Goal: Task Accomplishment & Management: Manage account settings

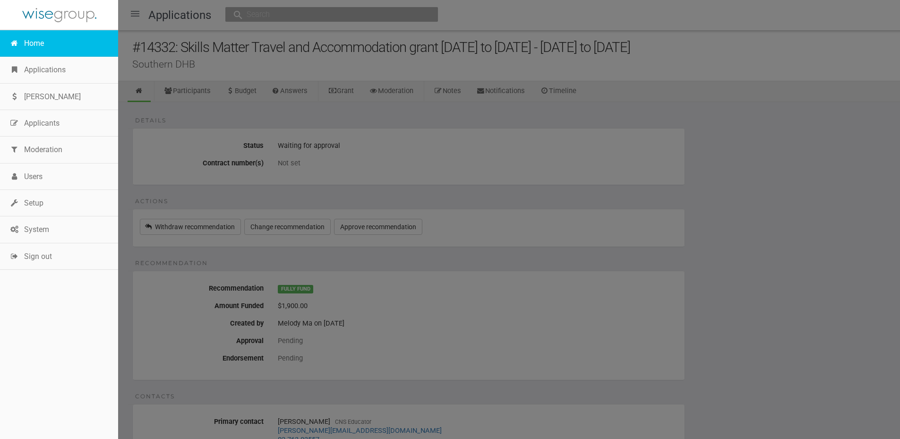
click at [47, 41] on link "Home" at bounding box center [59, 43] width 118 height 26
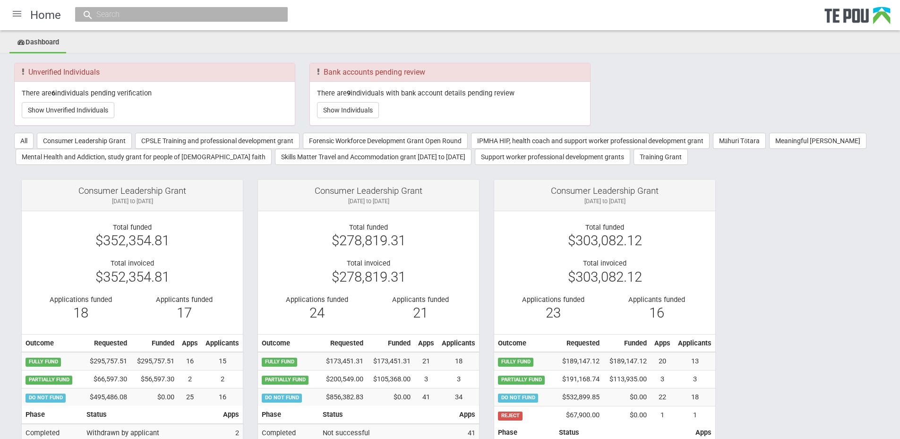
click at [132, 11] on input "text" at bounding box center [177, 14] width 166 height 10
paste input "fpul846@aucklanduni.ac.nz"
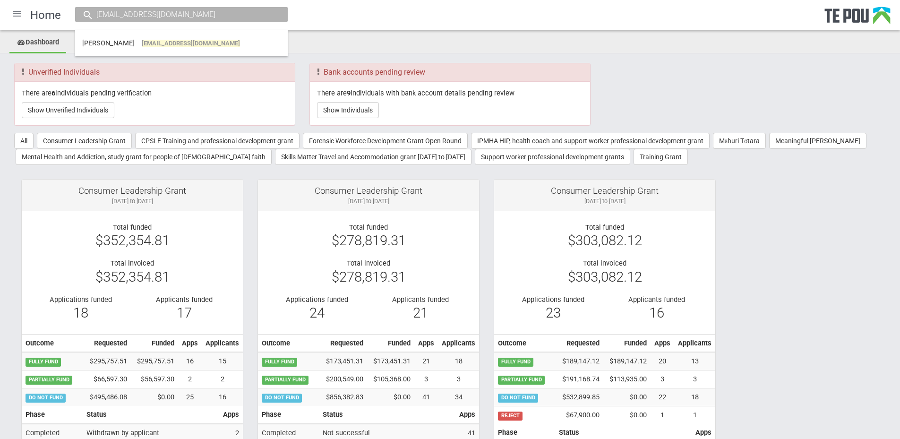
type input "fpul846@aucklanduni.ac.nz"
click at [158, 44] on span "fpul846@aucklanduni.ac.nz" at bounding box center [191, 43] width 98 height 7
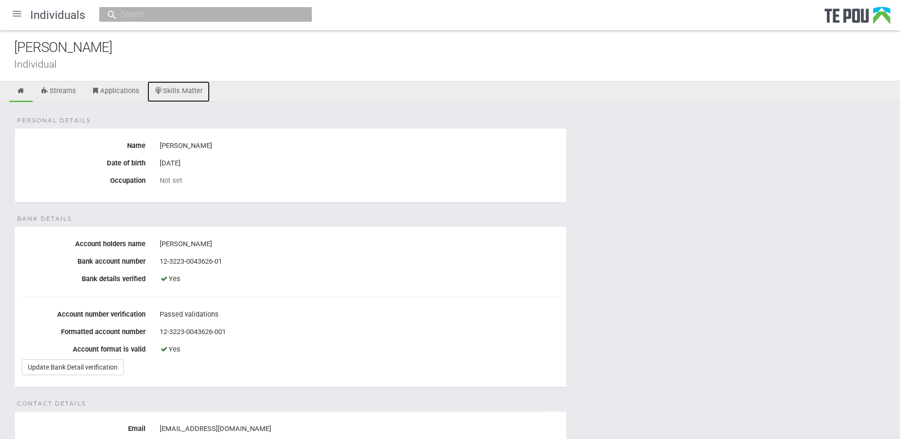
click at [193, 94] on link "Skills Matter" at bounding box center [178, 91] width 63 height 21
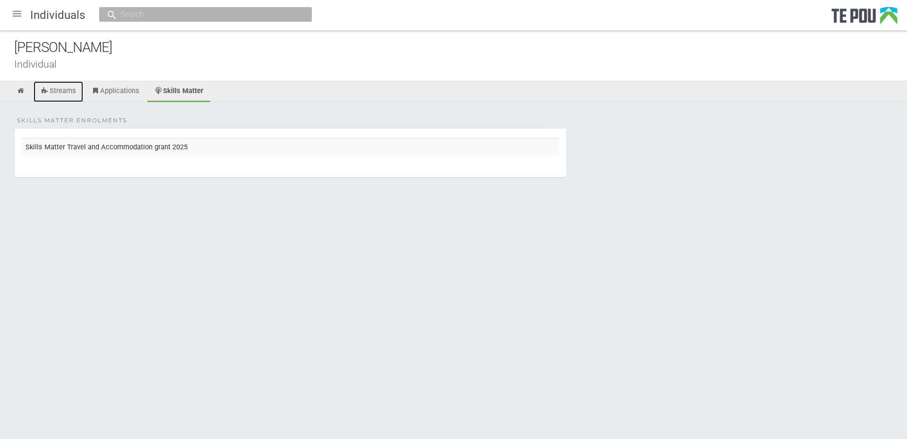
click at [65, 86] on link "Streams" at bounding box center [59, 91] width 50 height 21
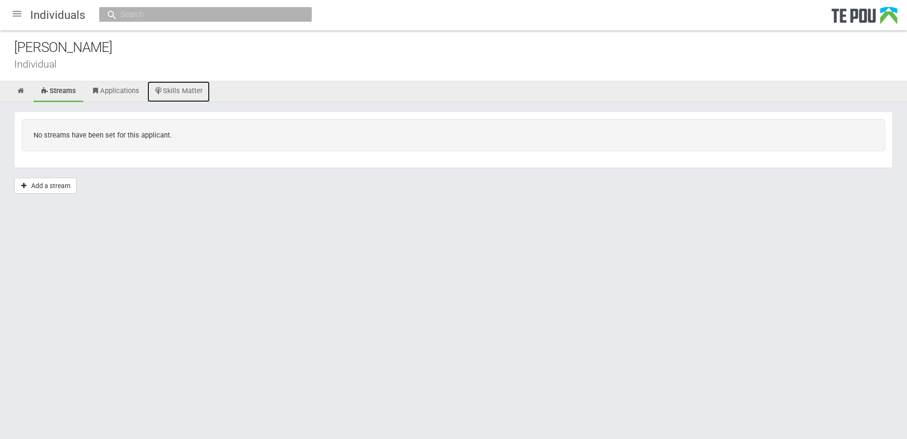
click at [193, 88] on link "Skills Matter" at bounding box center [178, 91] width 63 height 21
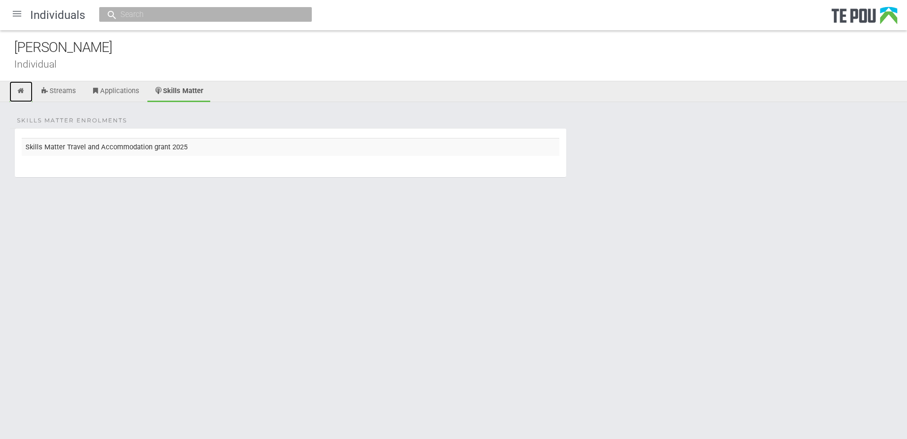
click at [27, 94] on link at bounding box center [20, 91] width 23 height 21
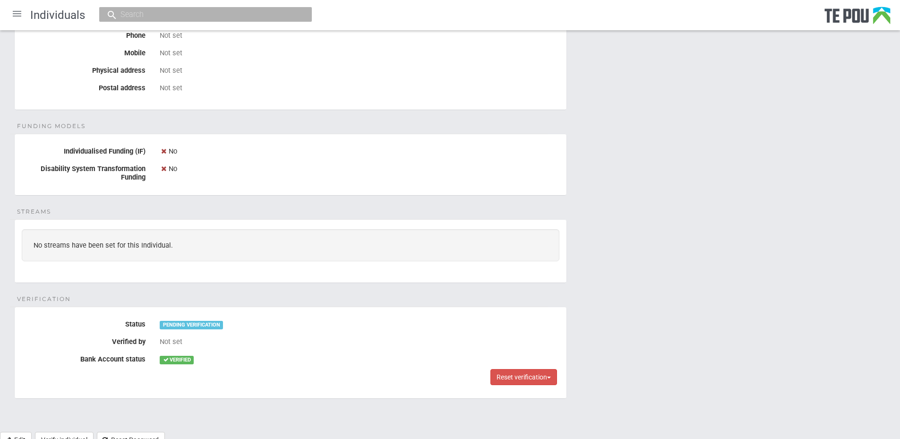
scroll to position [443, 0]
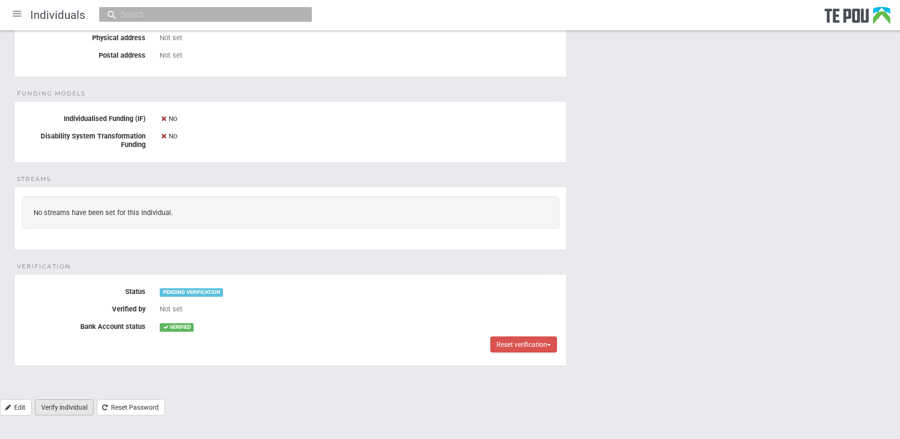
click at [67, 409] on link "Verify individual" at bounding box center [64, 407] width 59 height 16
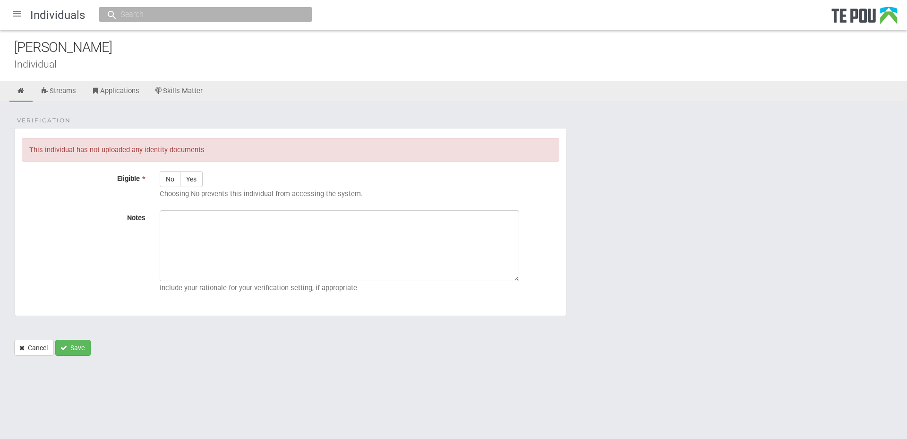
click at [723, 369] on body "Home Applications Grant rounds Applicants Organisations Individuals Moderation …" at bounding box center [453, 194] width 907 height 389
drag, startPoint x: 230, startPoint y: 153, endPoint x: 31, endPoint y: 153, distance: 198.9
click at [31, 153] on div "This individual has not uploaded any identity documents" at bounding box center [291, 150] width 538 height 24
copy div "This individual has not uploaded any identity documents"
click at [748, 305] on form "Verification This individual has not uploaded any identity documents Eligible *…" at bounding box center [453, 242] width 879 height 228
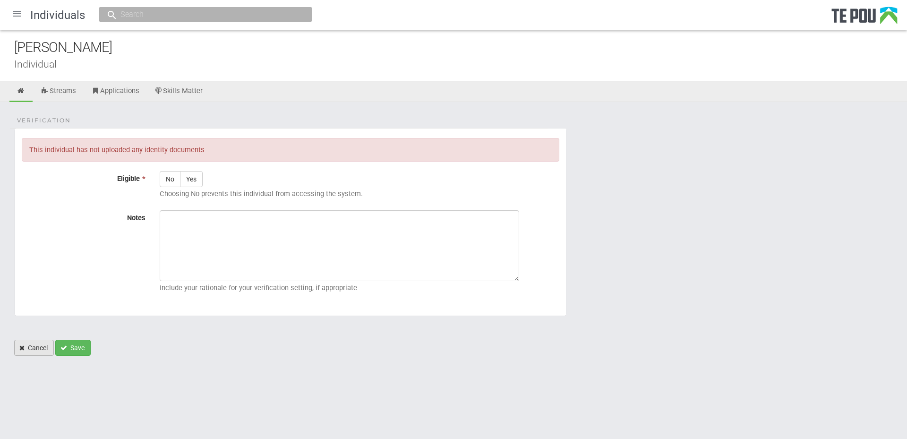
click at [38, 348] on link "Cancel" at bounding box center [34, 348] width 40 height 16
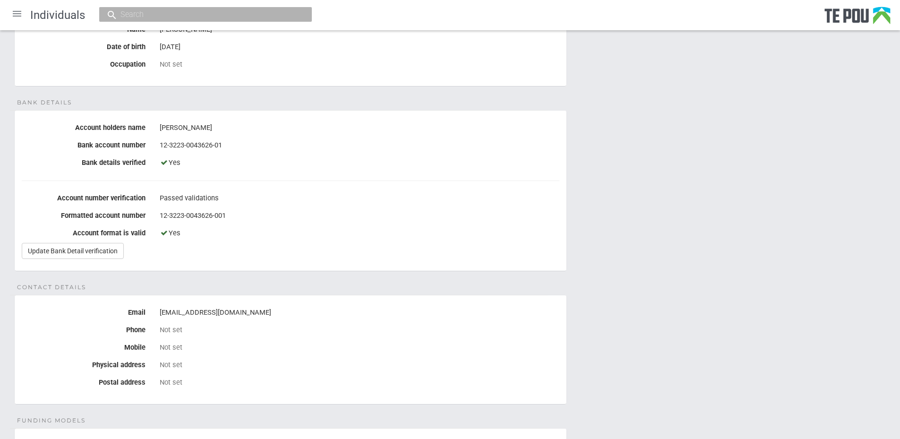
scroll to position [112, 0]
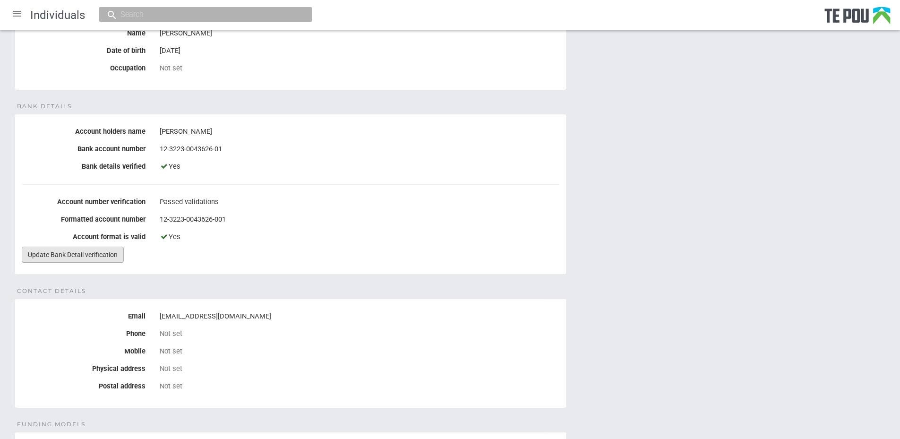
click at [68, 258] on link "Update Bank Detail verification" at bounding box center [73, 255] width 102 height 16
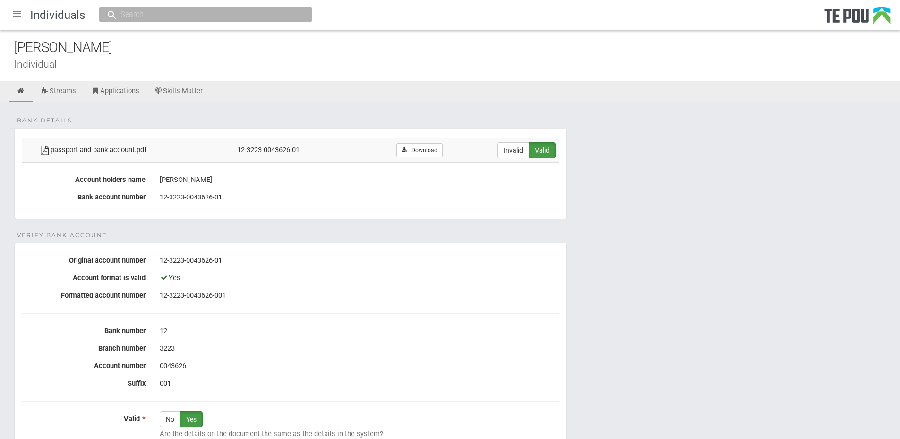
click at [20, 14] on div at bounding box center [17, 13] width 23 height 23
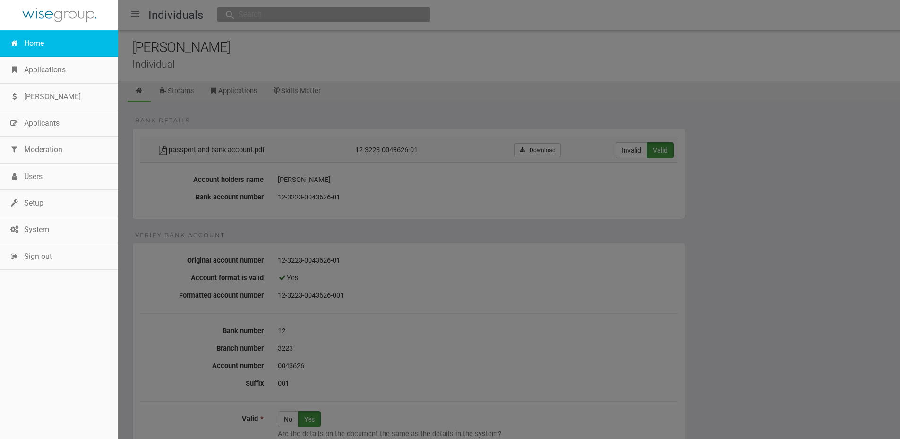
click at [35, 38] on link "Home" at bounding box center [59, 43] width 118 height 26
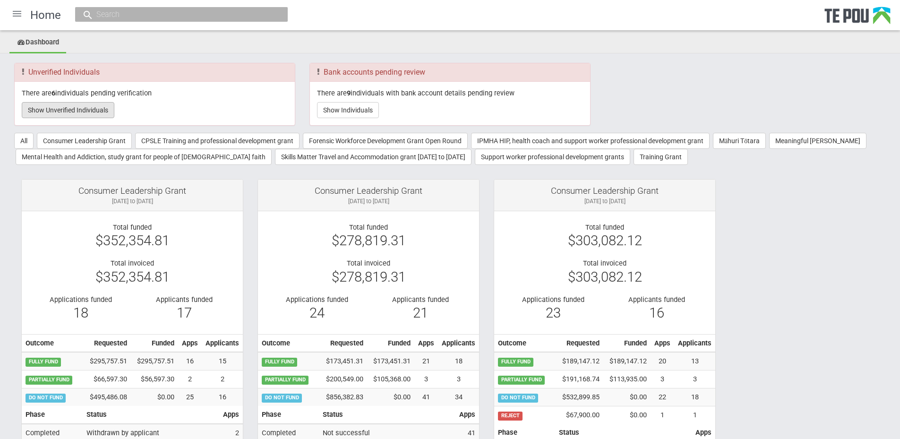
click at [84, 111] on button "Show Unverified Individuals" at bounding box center [68, 110] width 93 height 16
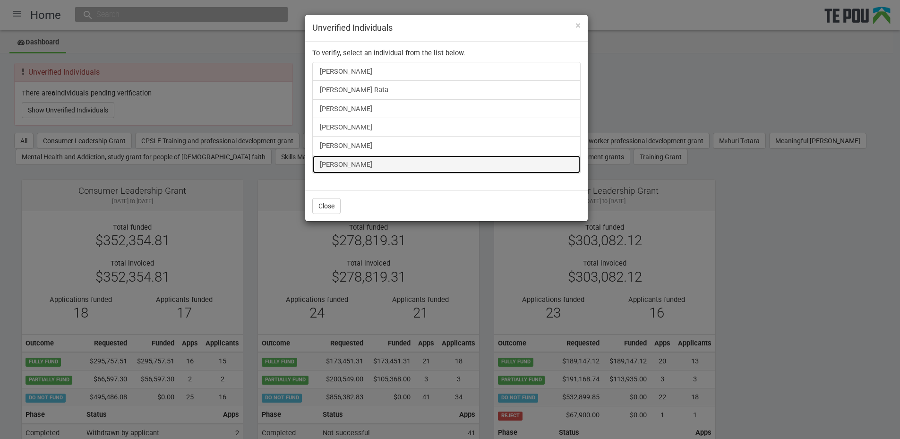
click at [362, 163] on link "[PERSON_NAME]" at bounding box center [446, 164] width 268 height 19
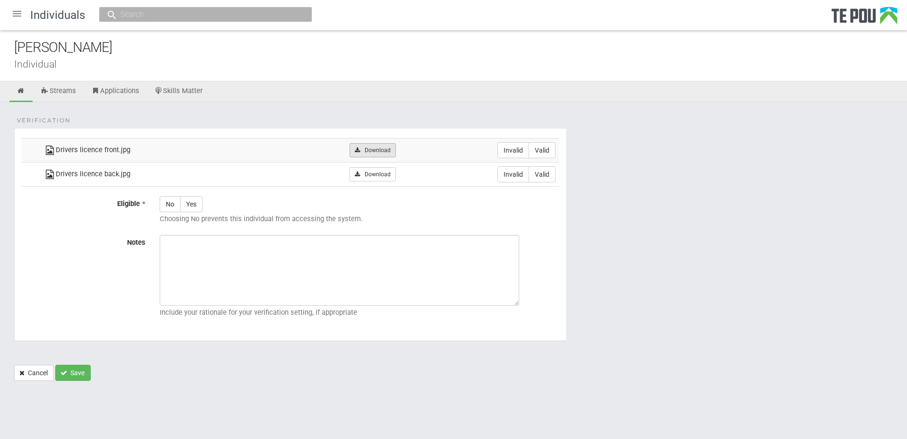
click at [369, 147] on link "Download" at bounding box center [373, 150] width 46 height 14
click at [369, 174] on link "Download" at bounding box center [373, 174] width 46 height 14
click at [548, 152] on label "Valid" at bounding box center [542, 150] width 27 height 16
radio input "true"
click at [541, 172] on label "Valid" at bounding box center [542, 174] width 27 height 16
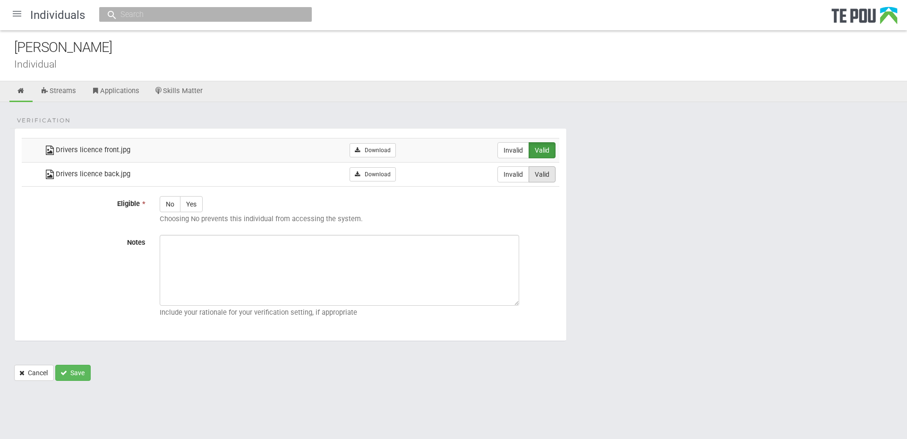
radio input "true"
click at [318, 260] on textarea "Notes" at bounding box center [340, 270] width 360 height 71
paste textarea "Verified by [PERSON_NAME] @ [DATE]"
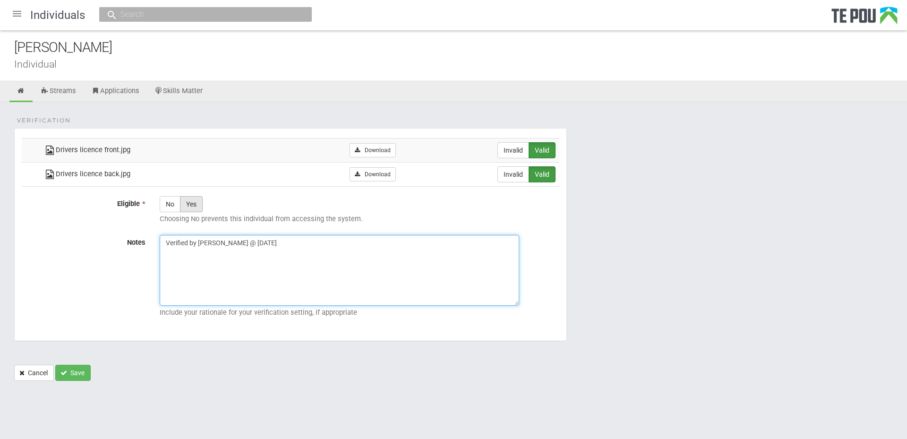
type textarea "Verified by [PERSON_NAME] @ [DATE]"
click at [194, 205] on label "Yes" at bounding box center [191, 204] width 23 height 16
radio input "true"
click at [80, 368] on button "Save" at bounding box center [72, 373] width 35 height 16
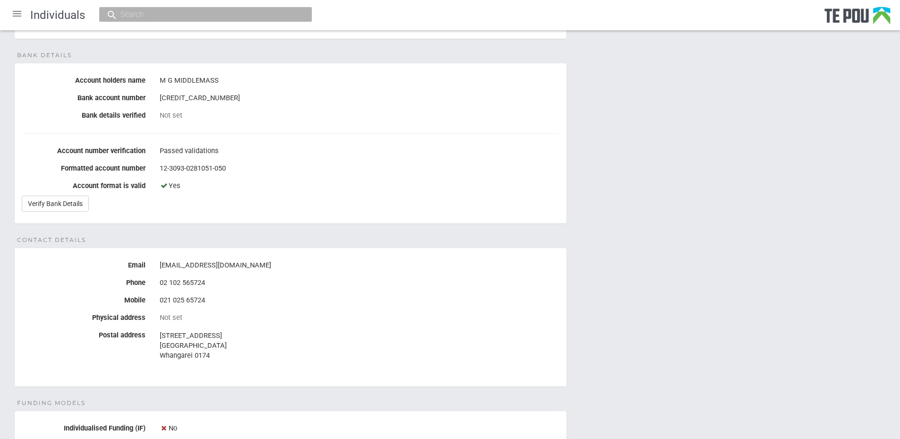
scroll to position [94, 0]
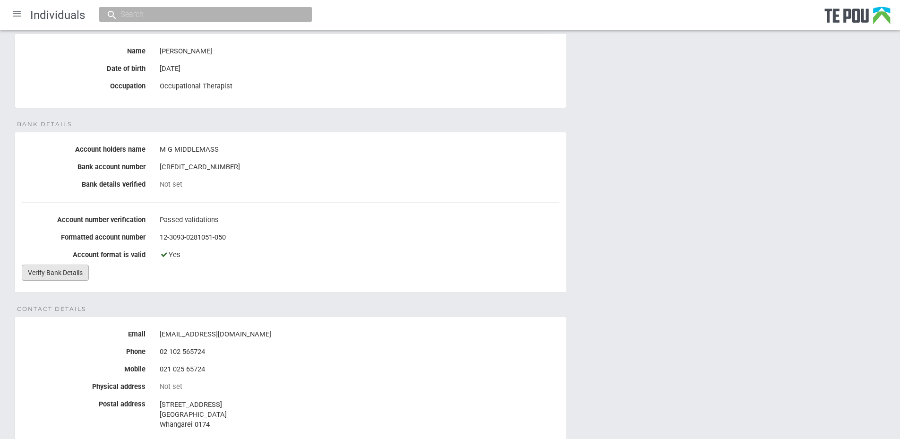
click at [44, 268] on link "Verify Bank Details" at bounding box center [55, 273] width 67 height 16
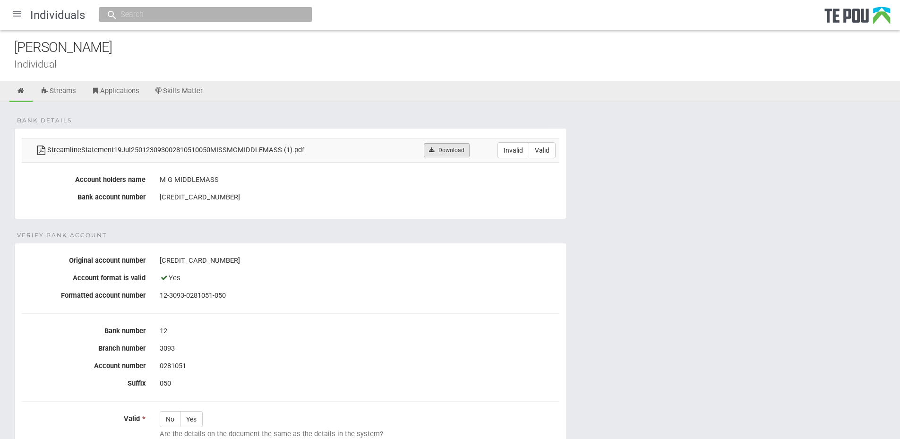
click at [455, 151] on link "Download" at bounding box center [447, 150] width 46 height 14
click at [449, 149] on link "Download" at bounding box center [447, 150] width 46 height 14
click at [553, 150] on label "Valid" at bounding box center [542, 150] width 27 height 16
radio input "true"
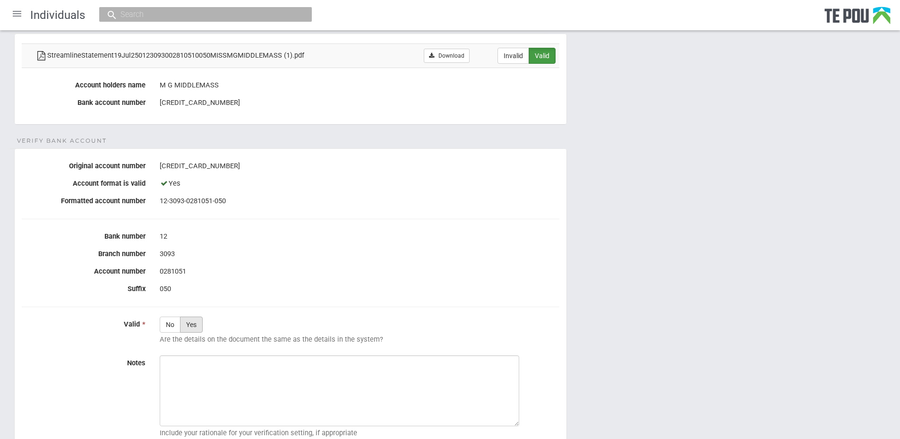
drag, startPoint x: 192, startPoint y: 325, endPoint x: 217, endPoint y: 404, distance: 83.7
click at [193, 325] on label "Yes" at bounding box center [191, 325] width 23 height 16
radio input "true"
click at [217, 405] on textarea "Notes" at bounding box center [340, 390] width 360 height 71
paste textarea "Verified by [PERSON_NAME] @ [DATE]"
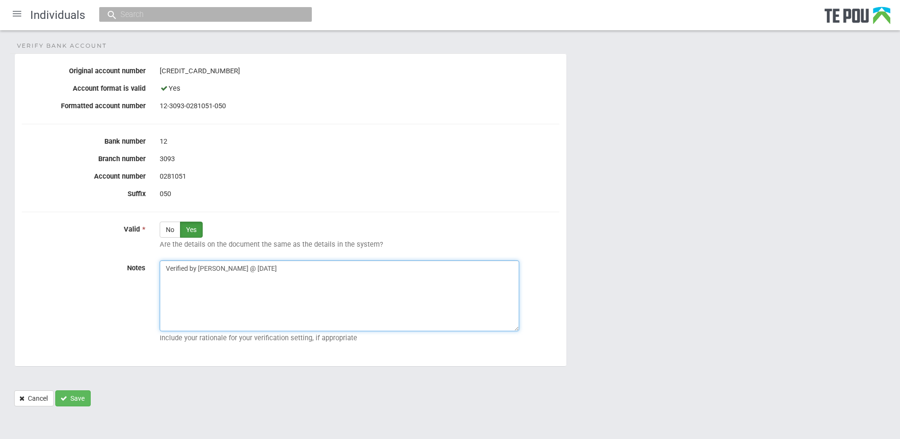
scroll to position [190, 0]
type textarea "Verified by Melody @ 21/8/2025"
click at [75, 398] on button "Save" at bounding box center [72, 398] width 35 height 16
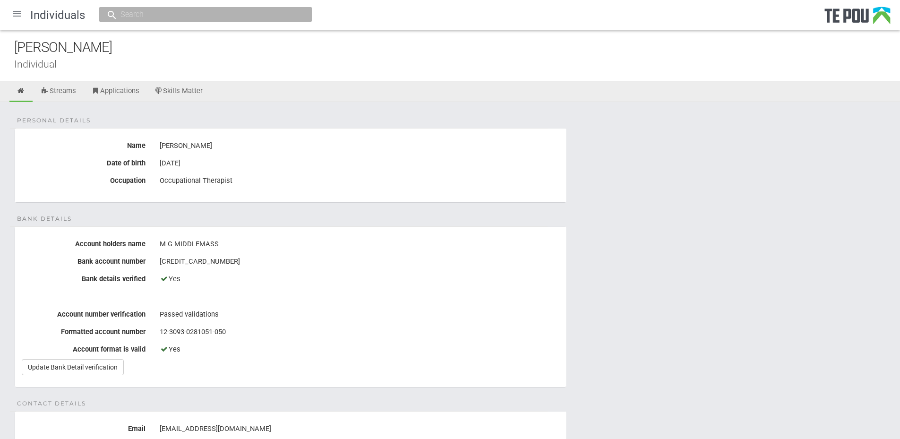
click at [372, 228] on fieldset "Bank details Account holders name M G MIDDLEMASS Bank account number [FINANCIAL…" at bounding box center [290, 306] width 553 height 161
click at [173, 94] on link "Skills Matter" at bounding box center [178, 91] width 63 height 21
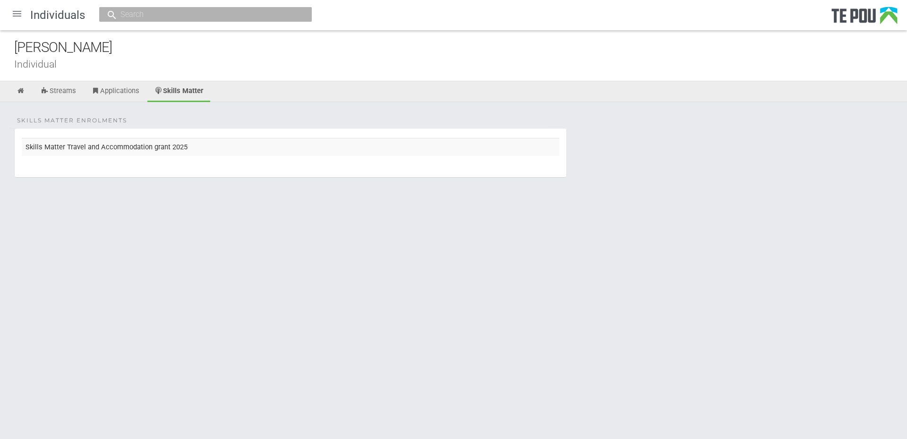
click at [15, 20] on div at bounding box center [17, 13] width 23 height 23
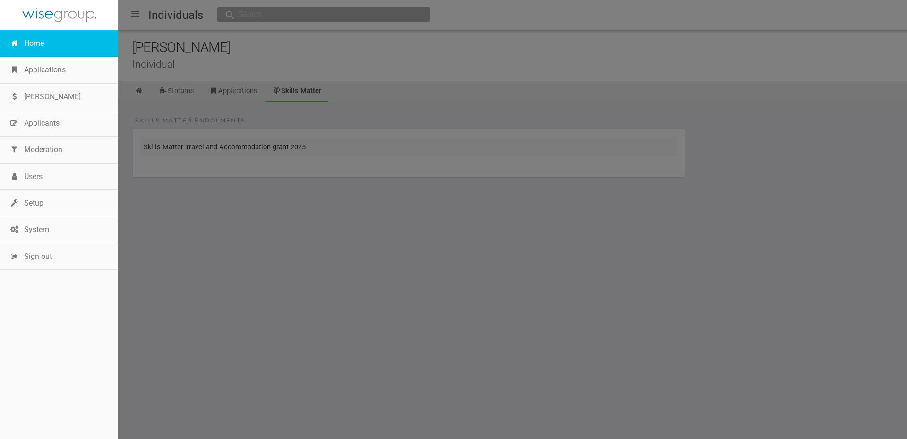
click at [37, 50] on link "Home" at bounding box center [59, 43] width 118 height 26
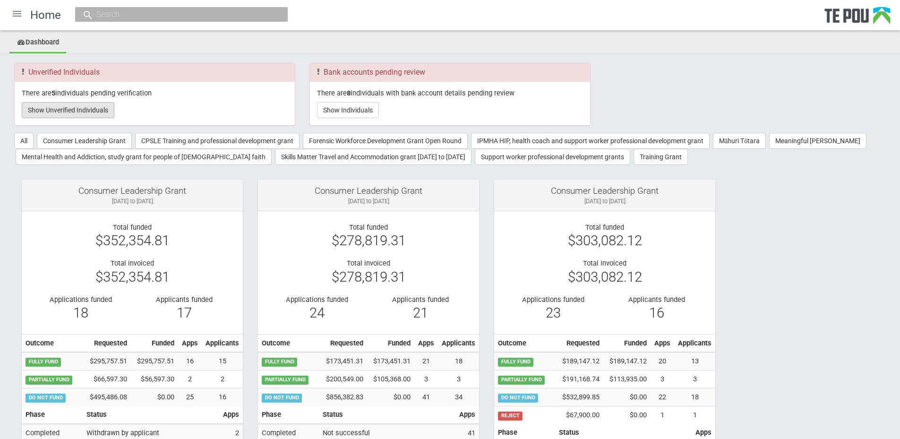
click at [77, 107] on button "Show Unverified Individuals" at bounding box center [68, 110] width 93 height 16
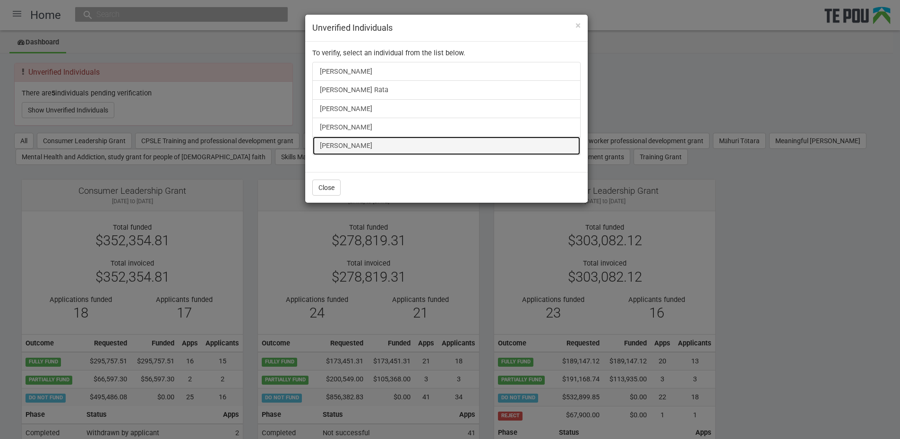
click at [351, 148] on link "Rachael Rowe" at bounding box center [446, 145] width 268 height 19
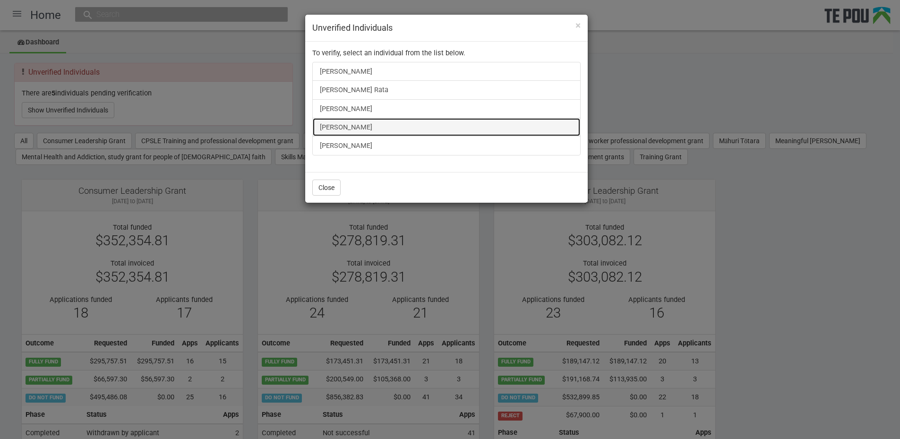
click at [348, 125] on link "Natalie Mcghee" at bounding box center [446, 127] width 268 height 19
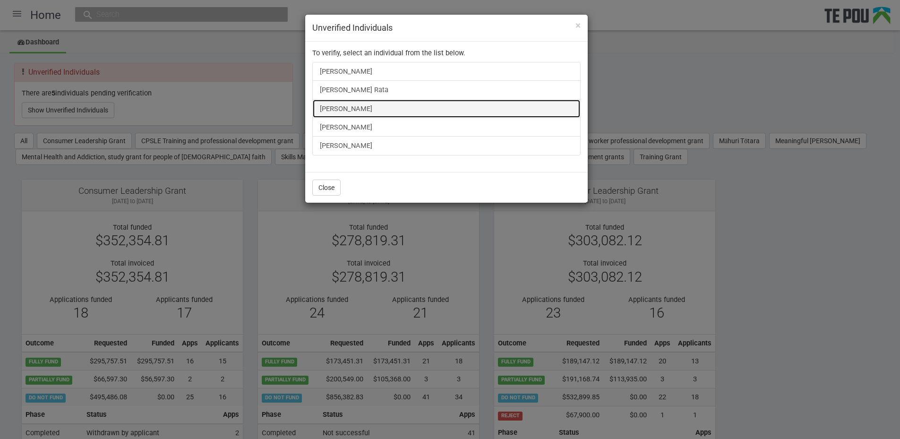
click at [342, 110] on link "victoria willard" at bounding box center [446, 108] width 268 height 19
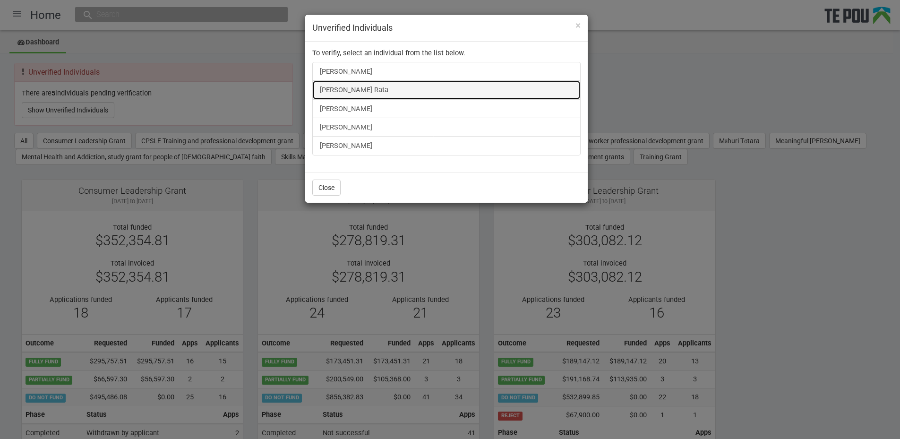
click at [362, 84] on link "Stacey Rata" at bounding box center [446, 89] width 268 height 19
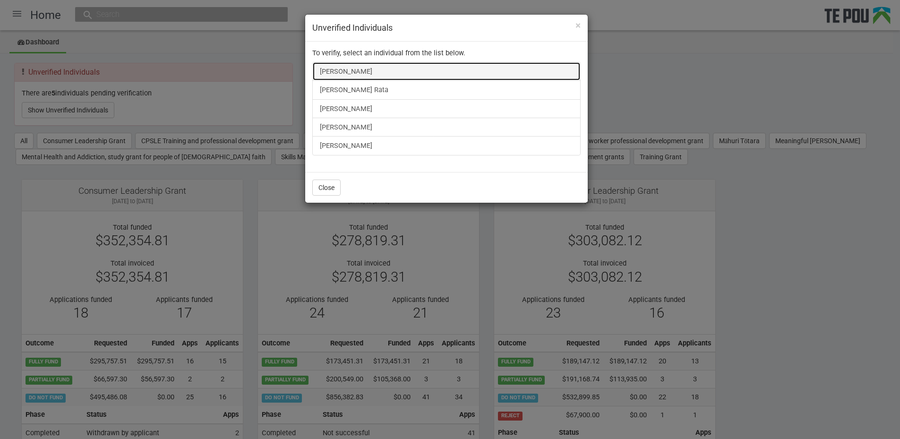
click at [347, 71] on link "Sarah Kendrick" at bounding box center [446, 71] width 268 height 19
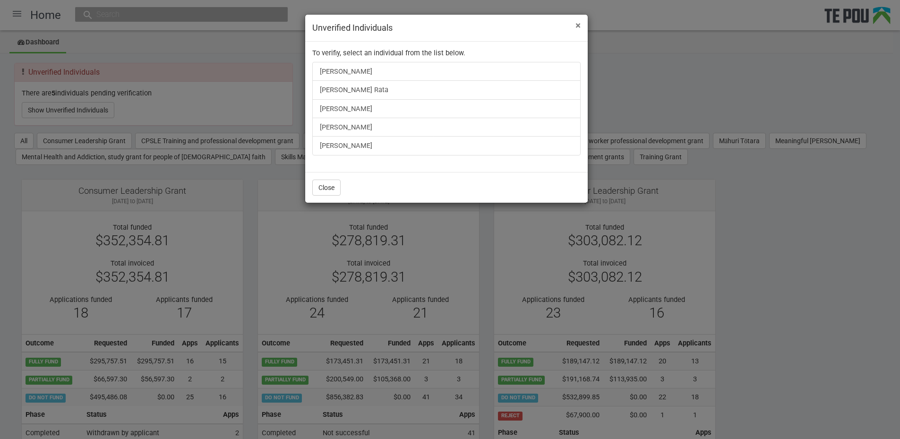
click at [576, 28] on span "×" at bounding box center [577, 25] width 5 height 11
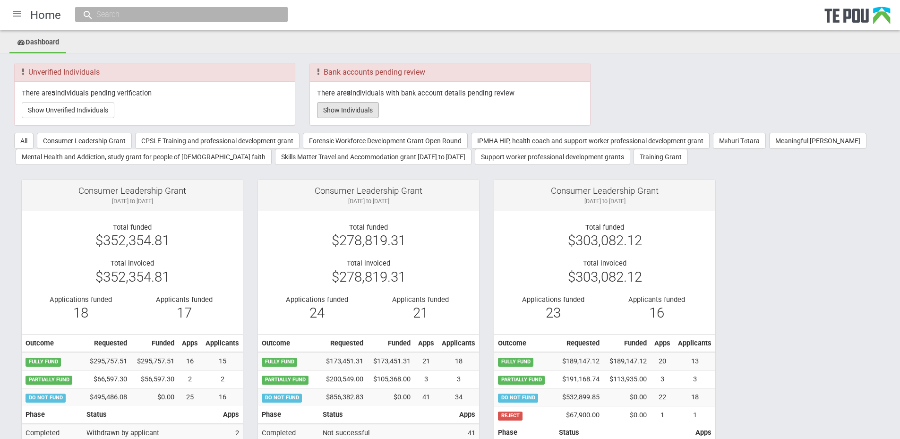
click at [348, 111] on button "Show Individuals" at bounding box center [348, 110] width 62 height 16
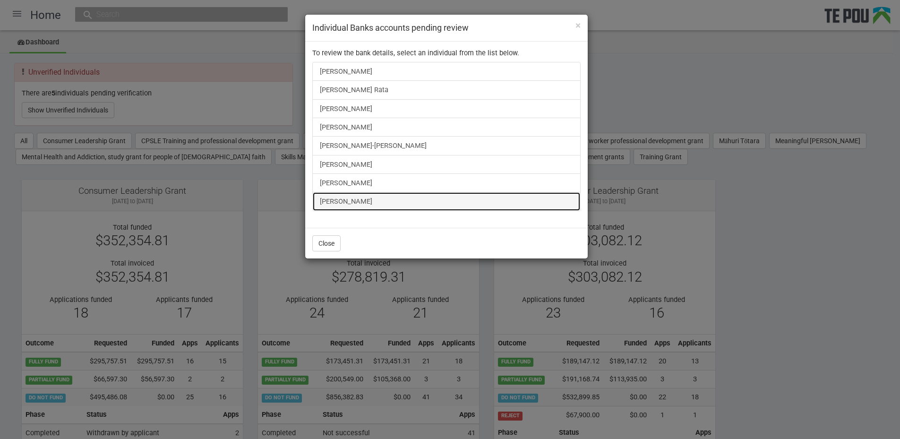
click at [352, 202] on link "Hayley Lovell" at bounding box center [446, 201] width 268 height 19
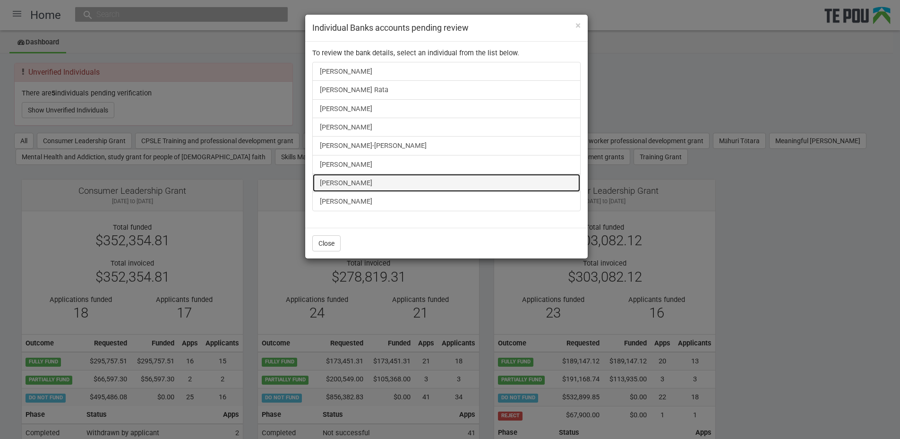
click at [343, 177] on link "Liam Keogan" at bounding box center [446, 182] width 268 height 19
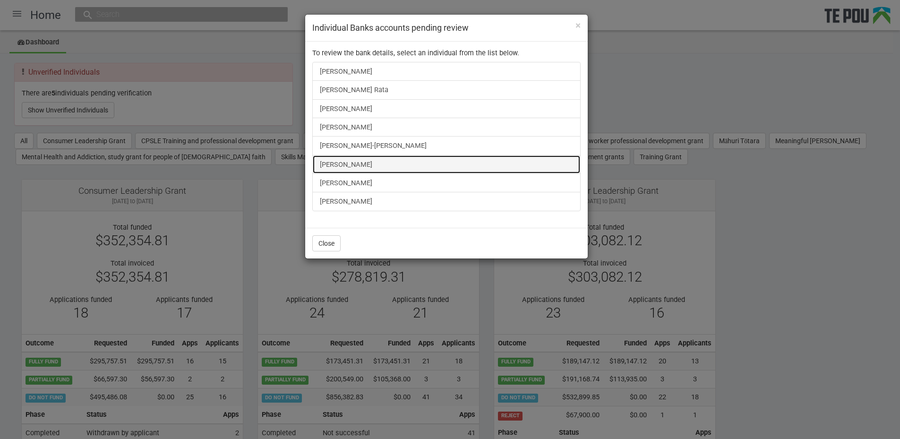
click at [359, 160] on link "victoria willard" at bounding box center [446, 164] width 268 height 19
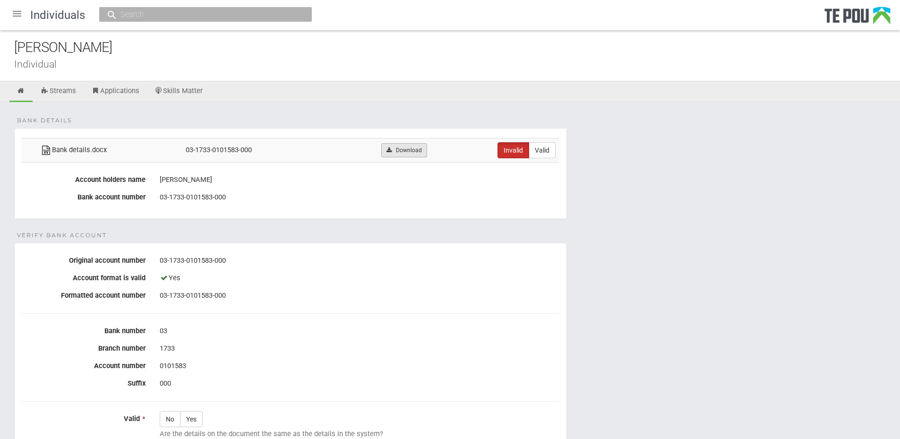
click at [406, 150] on link "Download" at bounding box center [404, 150] width 46 height 14
click at [712, 266] on form "Bank details Bank details.docx 03-1733-0101583-000 Download Invalid Valid Accou…" at bounding box center [450, 362] width 872 height 468
click at [723, 304] on form "Bank details Bank details.docx 03-1733-0101583-000 Download Invalid Valid Accou…" at bounding box center [450, 362] width 872 height 468
click at [613, 409] on form "Bank details Bank details.docx 03-1733-0101583-000 Download Invalid Valid Accou…" at bounding box center [450, 362] width 872 height 468
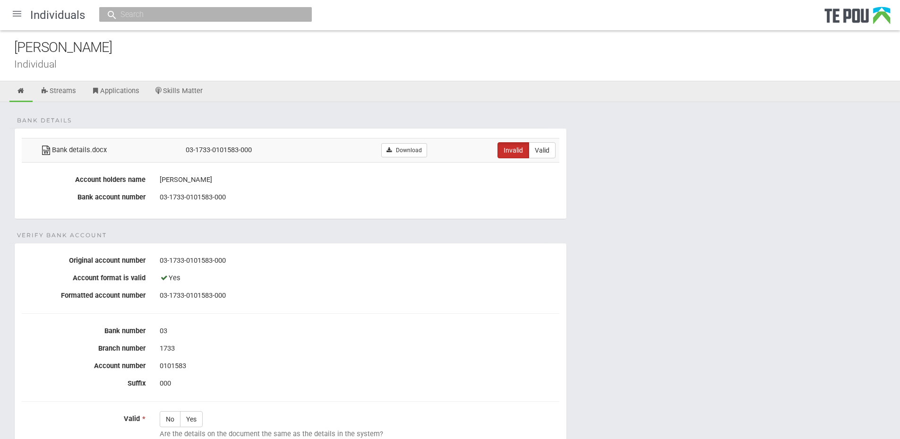
click at [18, 15] on div at bounding box center [17, 13] width 23 height 23
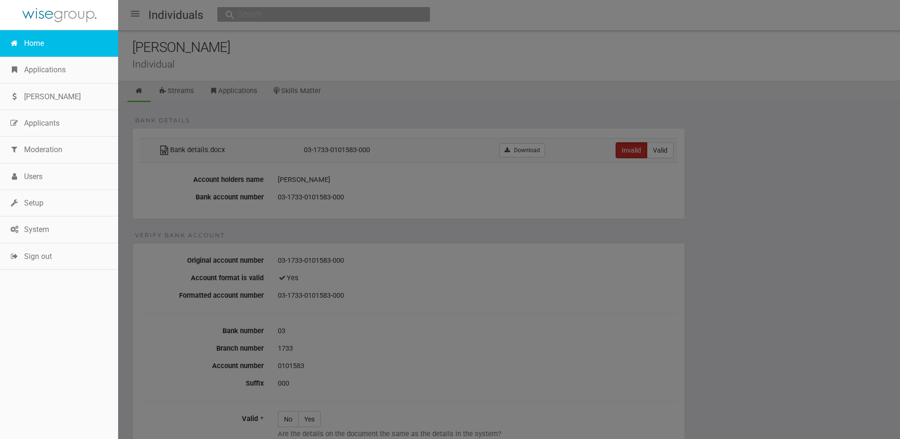
click at [26, 43] on link "Home" at bounding box center [59, 43] width 118 height 26
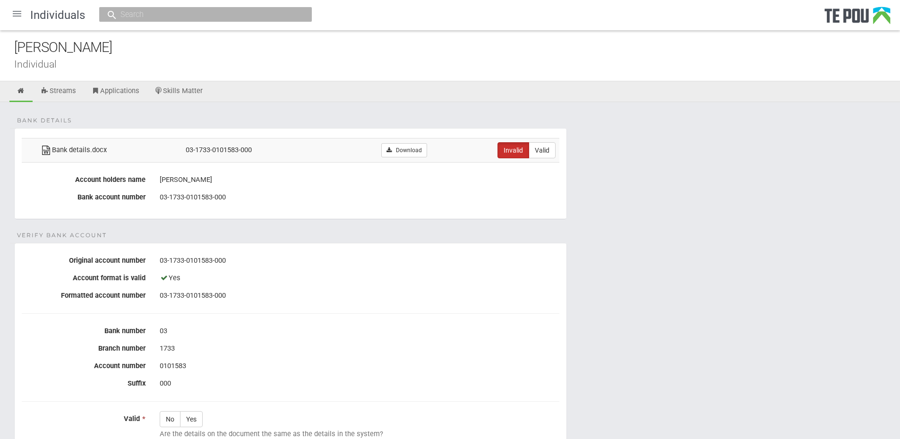
click at [701, 157] on form "Bank details Bank details.docx 03-1733-0101583-000 Download Invalid Valid Accou…" at bounding box center [450, 362] width 872 height 468
click at [15, 9] on div at bounding box center [17, 13] width 23 height 23
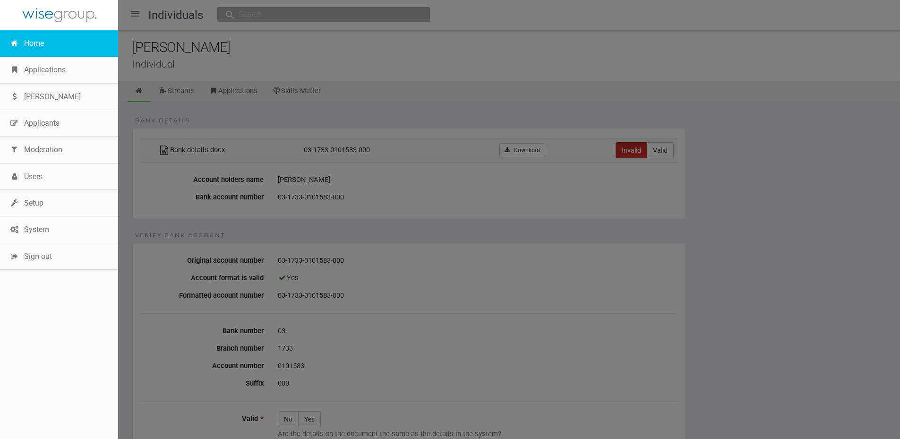
click at [33, 34] on link "Home" at bounding box center [59, 43] width 118 height 26
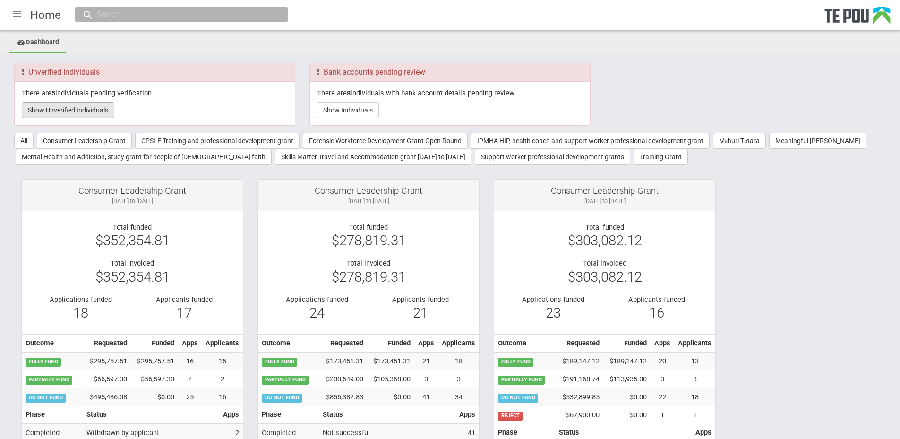
click at [62, 107] on button "Show Unverified Individuals" at bounding box center [68, 110] width 93 height 16
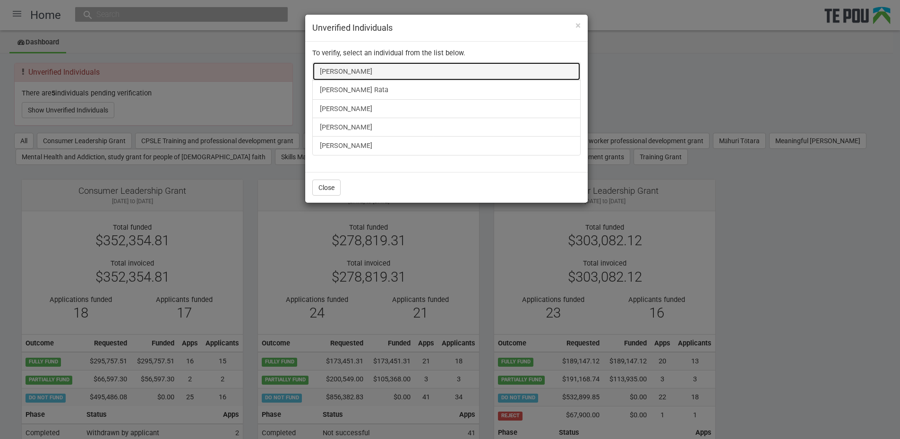
click at [348, 69] on link "Sarah Kendrick" at bounding box center [446, 71] width 268 height 19
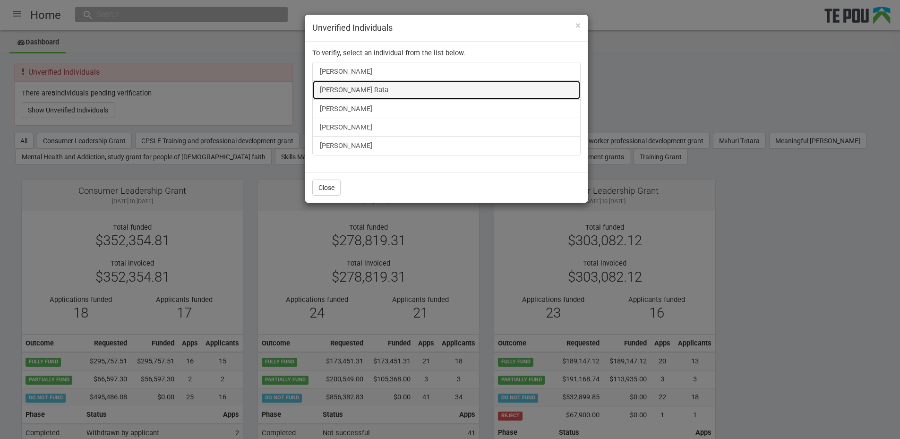
click at [357, 87] on link "[PERSON_NAME] Rata" at bounding box center [446, 89] width 268 height 19
click at [342, 89] on link "[PERSON_NAME] Rata" at bounding box center [446, 89] width 268 height 19
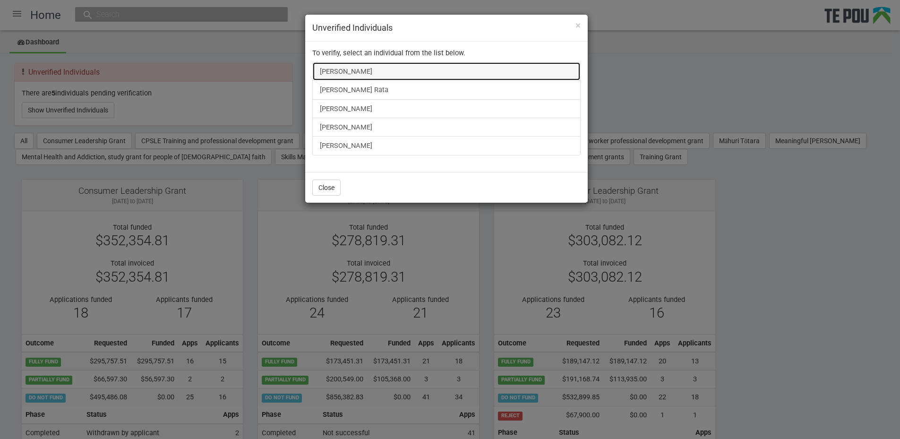
click at [339, 64] on link "Sarah Kendrick" at bounding box center [446, 71] width 268 height 19
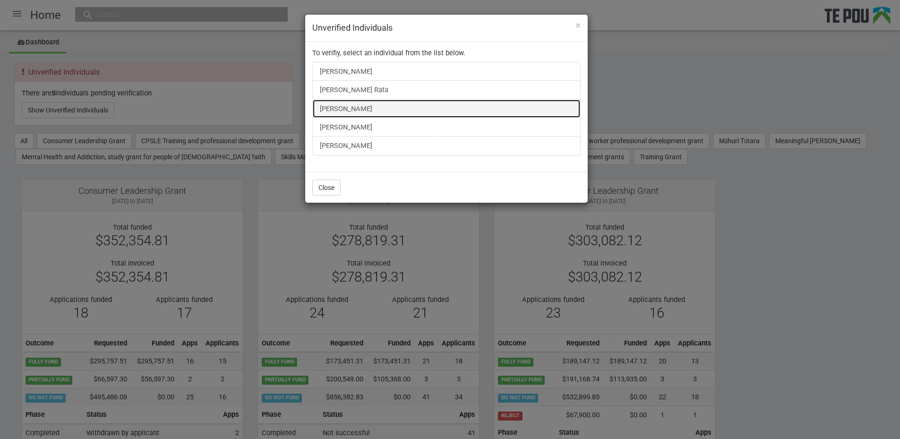
click at [326, 108] on link "victoria willard" at bounding box center [446, 108] width 268 height 19
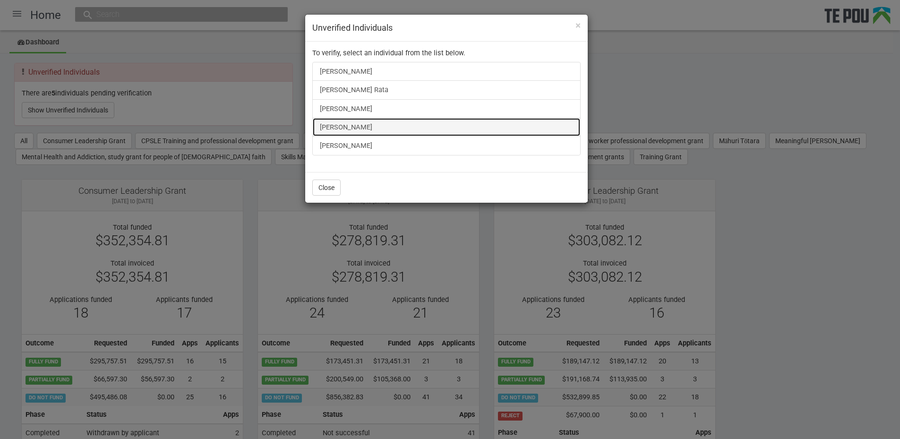
click at [352, 129] on link "Natalie Mcghee" at bounding box center [446, 127] width 268 height 19
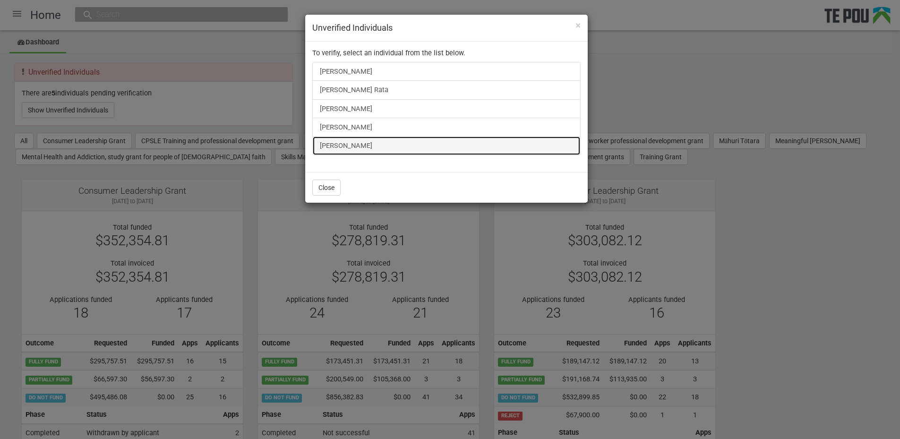
click at [328, 146] on link "Rachael Rowe" at bounding box center [446, 145] width 268 height 19
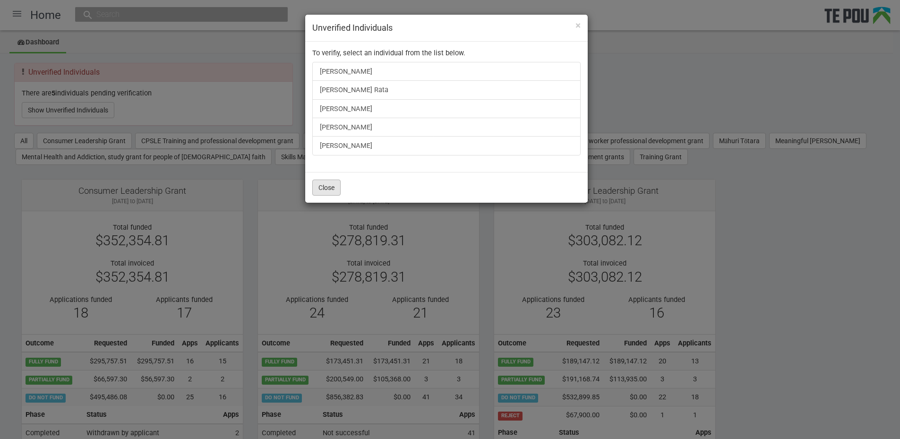
click at [326, 193] on button "Close" at bounding box center [326, 188] width 28 height 16
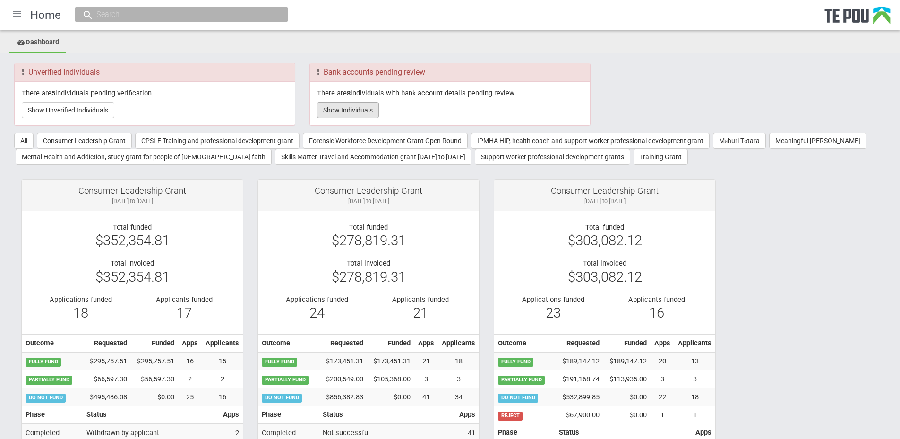
click at [344, 116] on button "Show Individuals" at bounding box center [348, 110] width 62 height 16
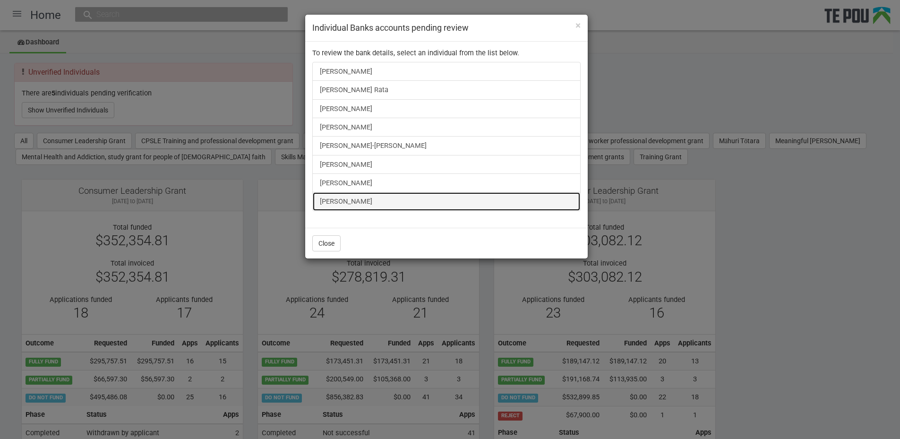
click at [344, 197] on link "Hayley Lovell" at bounding box center [446, 201] width 268 height 19
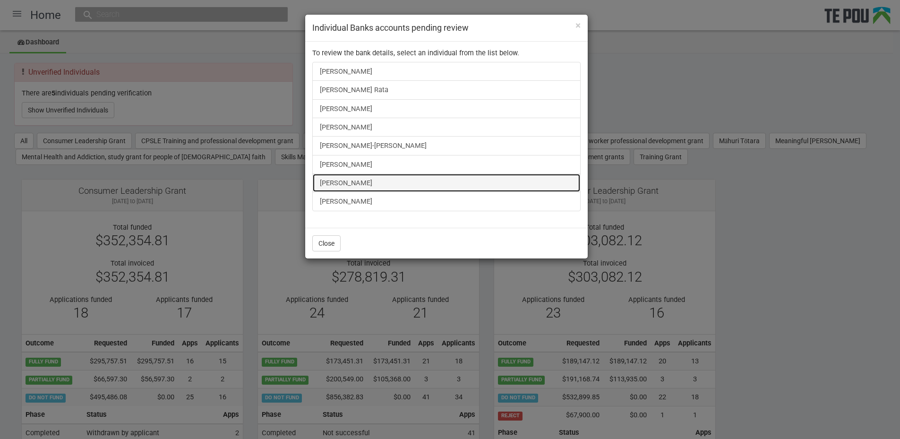
click at [358, 180] on link "Liam Keogan" at bounding box center [446, 182] width 268 height 19
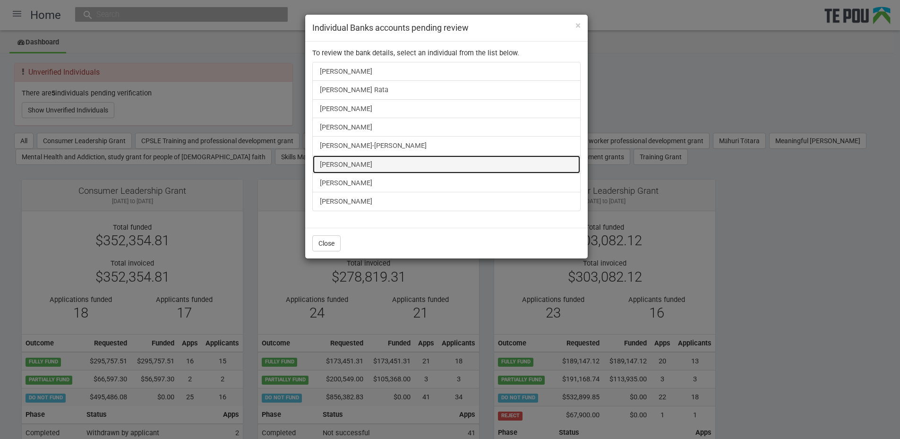
click at [347, 158] on link "victoria willard" at bounding box center [446, 164] width 268 height 19
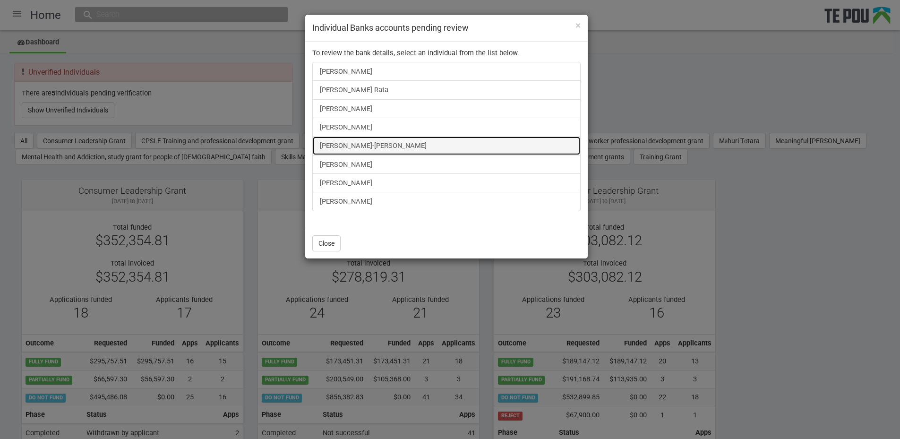
click at [365, 139] on link "Tyler Mitai-Sykes" at bounding box center [446, 145] width 268 height 19
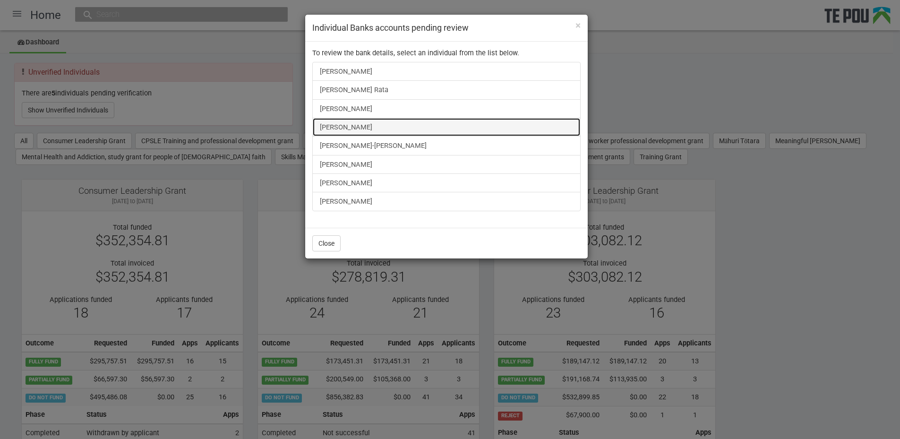
click at [364, 122] on link "victoria willard" at bounding box center [446, 127] width 268 height 19
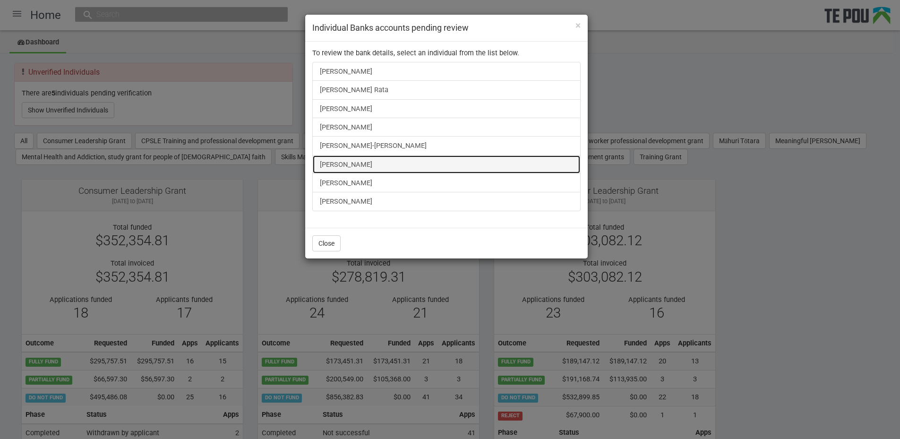
click at [356, 162] on link "victoria willard" at bounding box center [446, 164] width 268 height 19
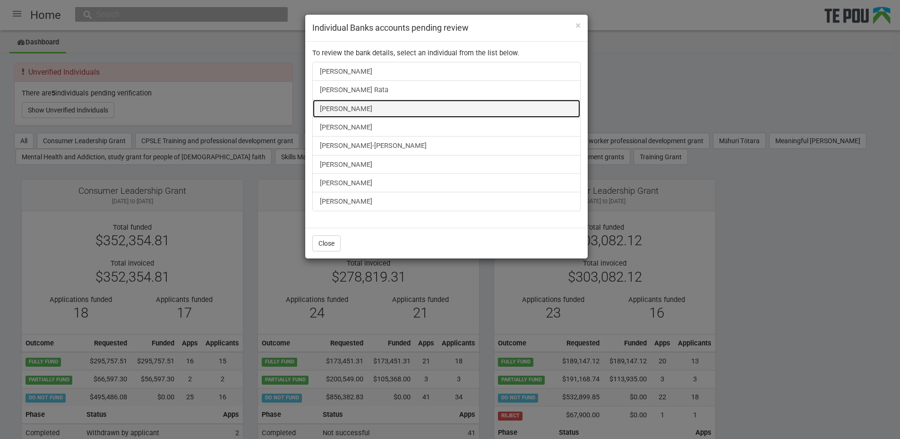
click at [363, 102] on link "Elizabeth Choyce" at bounding box center [446, 108] width 268 height 19
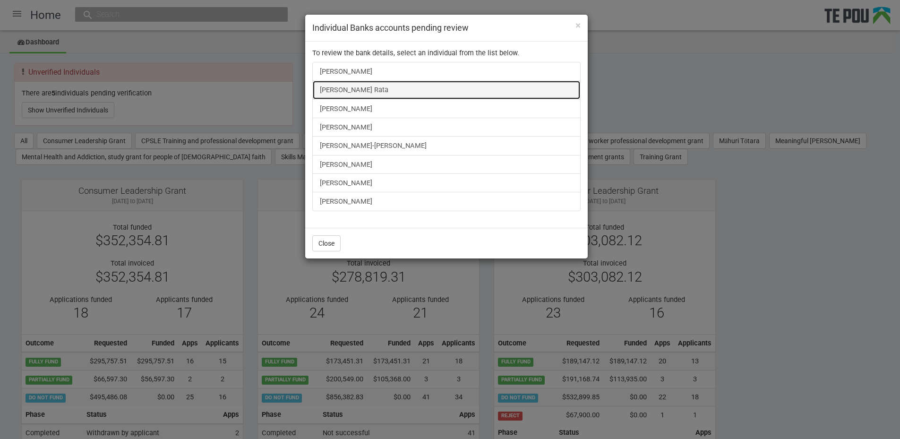
click at [337, 90] on link "Stacey Rata" at bounding box center [446, 89] width 268 height 19
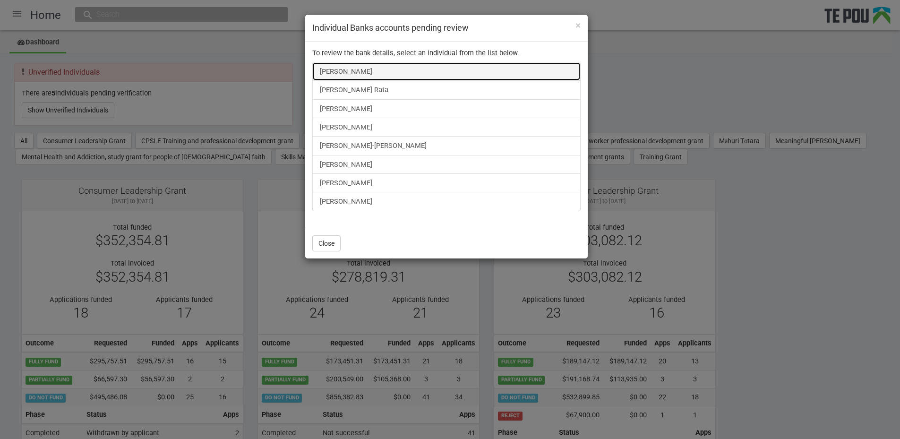
click at [346, 68] on link "Sarah Kendrick" at bounding box center [446, 71] width 268 height 19
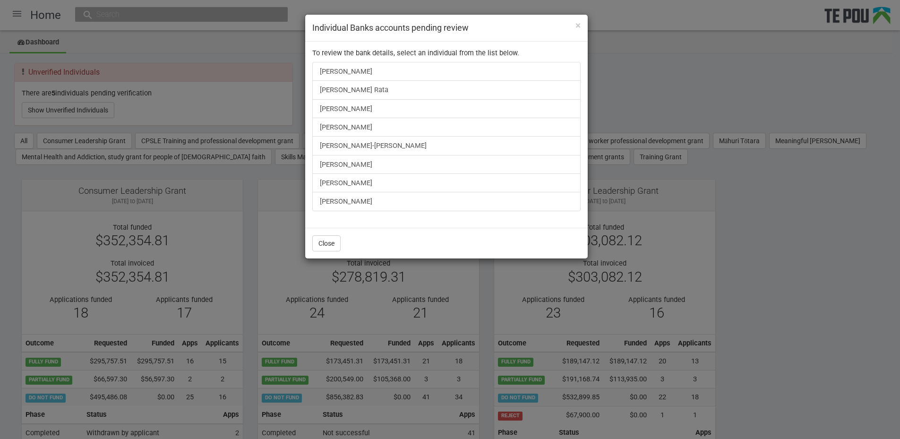
click at [788, 252] on div "× Individual Banks accounts pending review To review the bank details, select a…" at bounding box center [450, 219] width 900 height 439
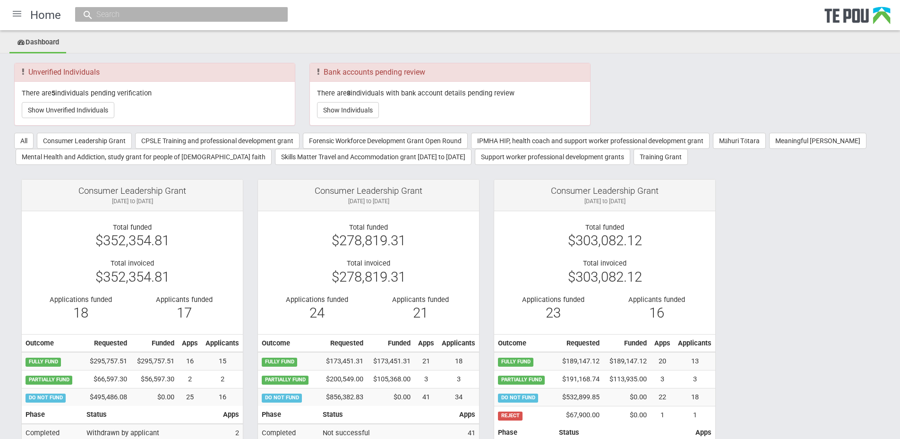
click at [19, 16] on div at bounding box center [17, 13] width 23 height 23
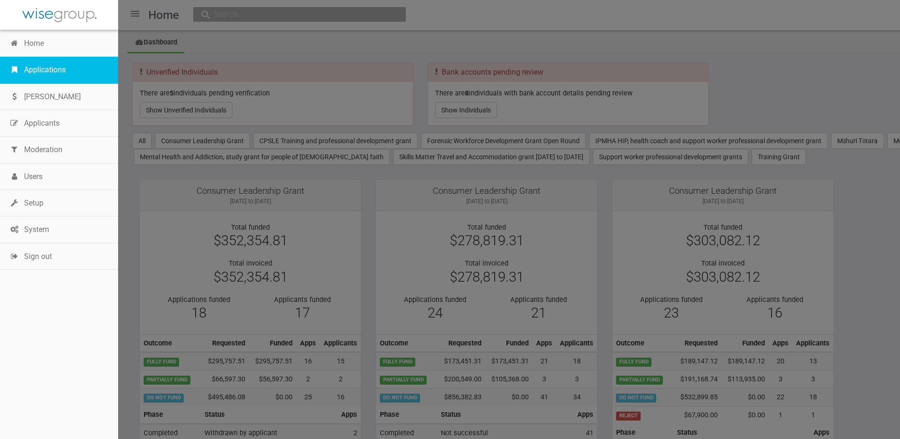
click at [52, 75] on link "Applications" at bounding box center [59, 70] width 118 height 26
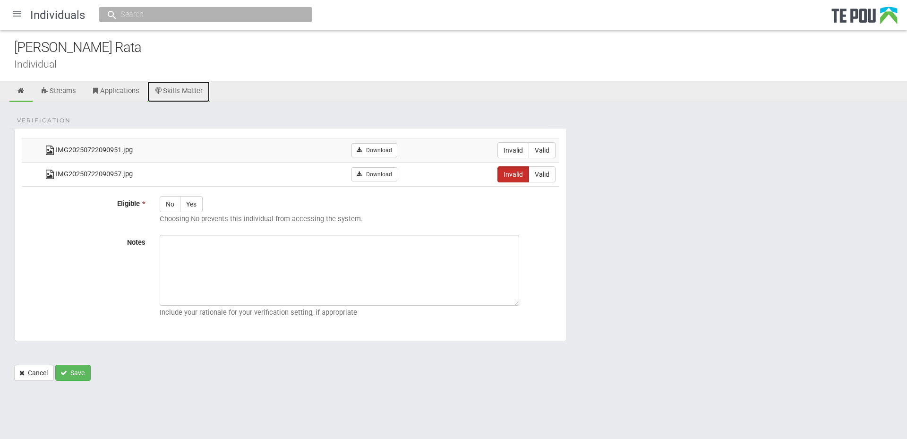
click at [192, 83] on link "Skills Matter" at bounding box center [178, 91] width 63 height 21
click at [180, 94] on link "Skills Matter" at bounding box center [178, 91] width 63 height 21
click at [182, 91] on link "Skills Matter" at bounding box center [178, 91] width 63 height 21
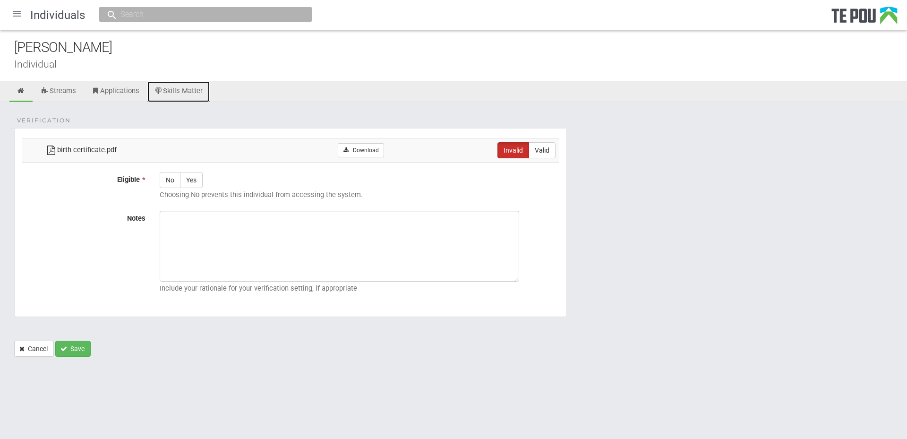
click at [170, 92] on link "Skills Matter" at bounding box center [178, 91] width 63 height 21
click at [185, 90] on link "Skills Matter" at bounding box center [178, 91] width 63 height 21
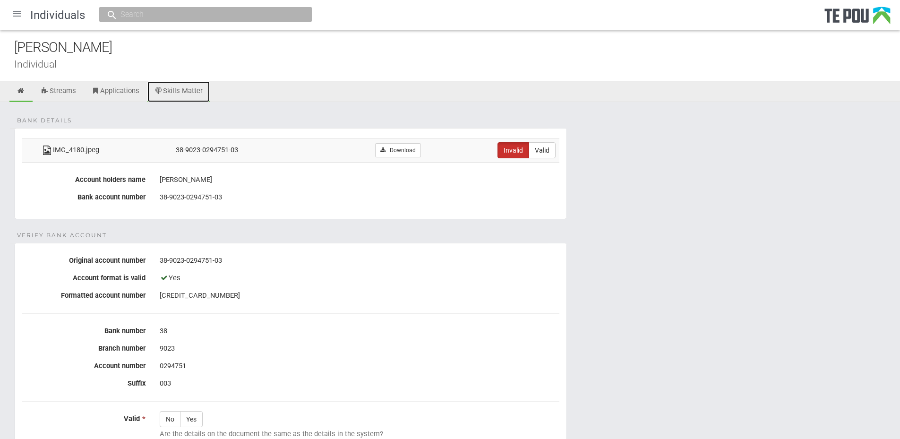
click at [170, 88] on link "Skills Matter" at bounding box center [178, 91] width 63 height 21
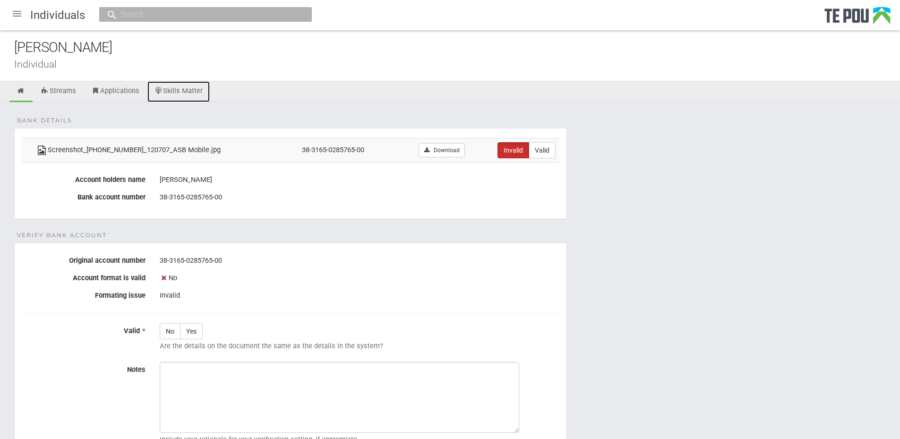
click at [186, 89] on link "Skills Matter" at bounding box center [178, 91] width 63 height 21
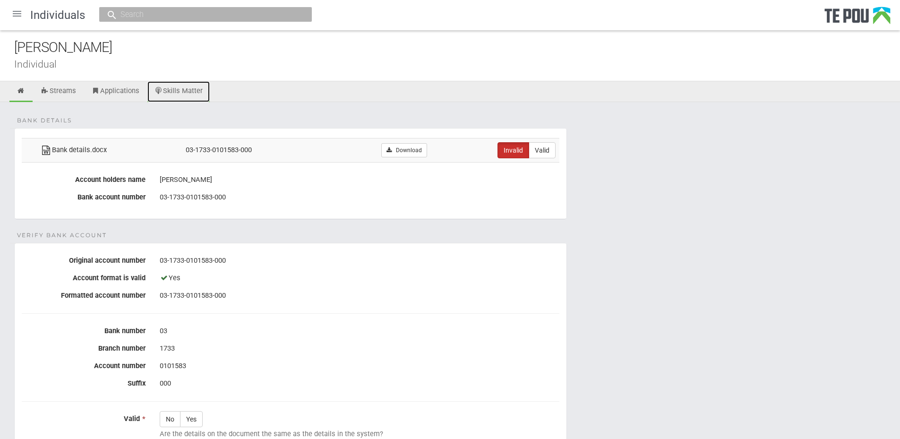
click at [188, 94] on link "Skills Matter" at bounding box center [178, 91] width 63 height 21
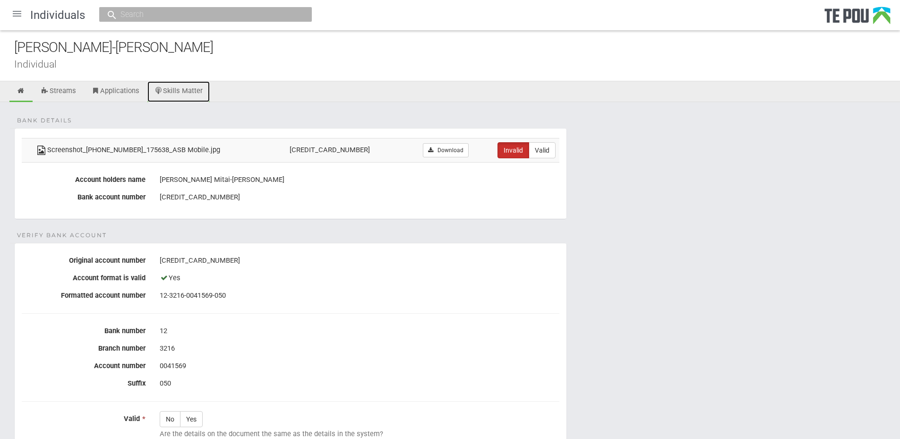
click at [192, 97] on link "Skills Matter" at bounding box center [178, 91] width 63 height 21
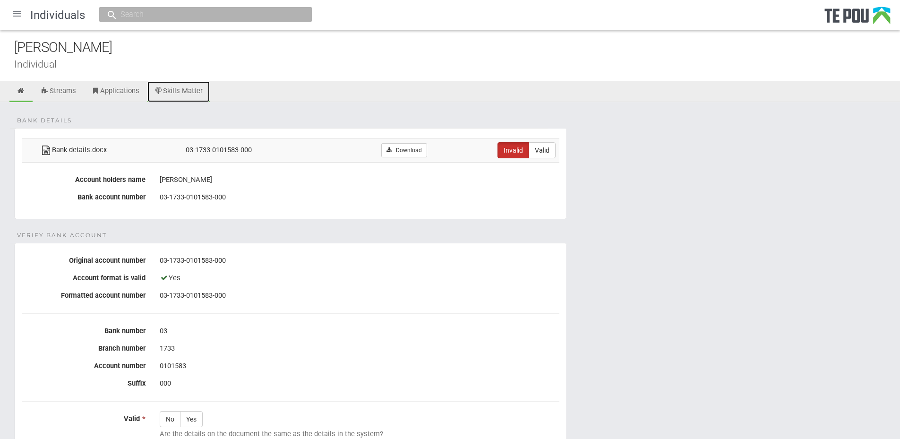
click at [193, 91] on link "Skills Matter" at bounding box center [178, 91] width 63 height 21
click at [401, 150] on link "Download" at bounding box center [404, 150] width 46 height 14
click at [193, 88] on link "Skills Matter" at bounding box center [178, 91] width 63 height 21
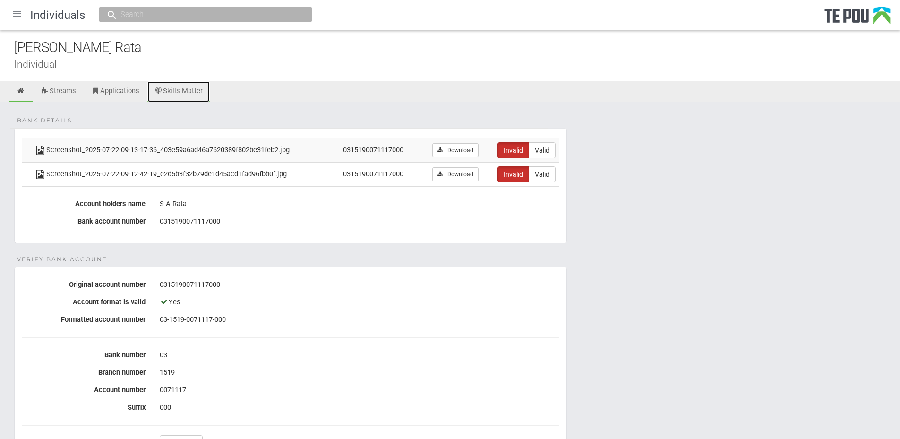
click at [200, 93] on link "Skills Matter" at bounding box center [178, 91] width 63 height 21
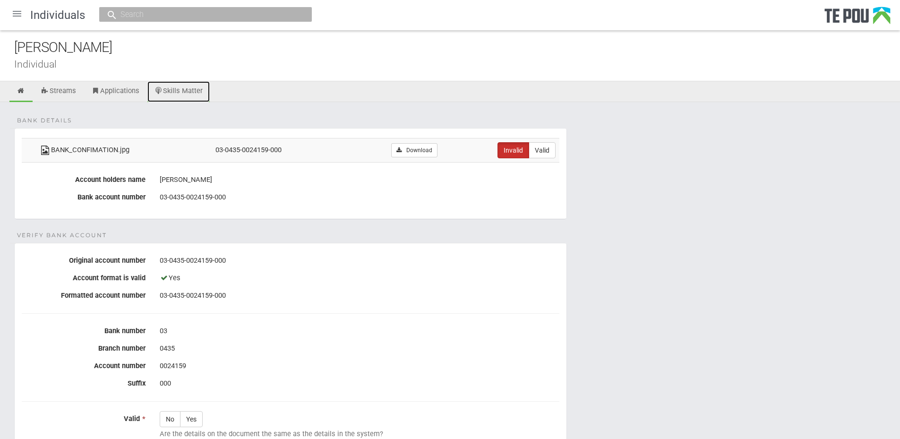
click at [188, 95] on link "Skills Matter" at bounding box center [178, 91] width 63 height 21
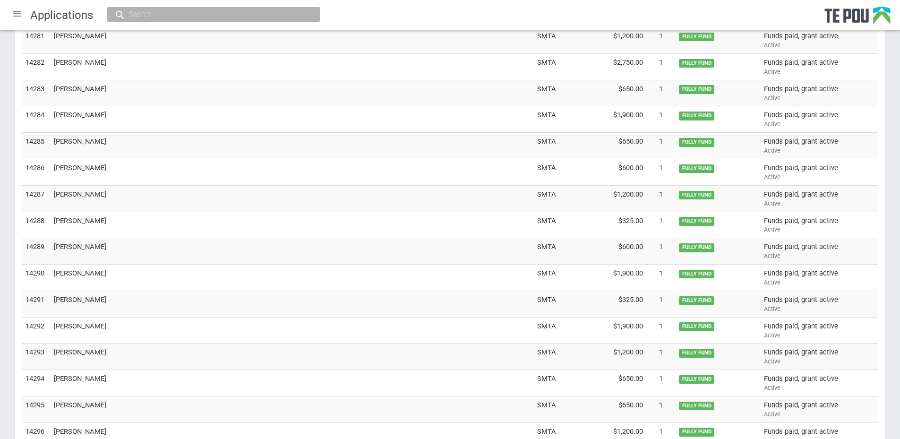
scroll to position [2628, 0]
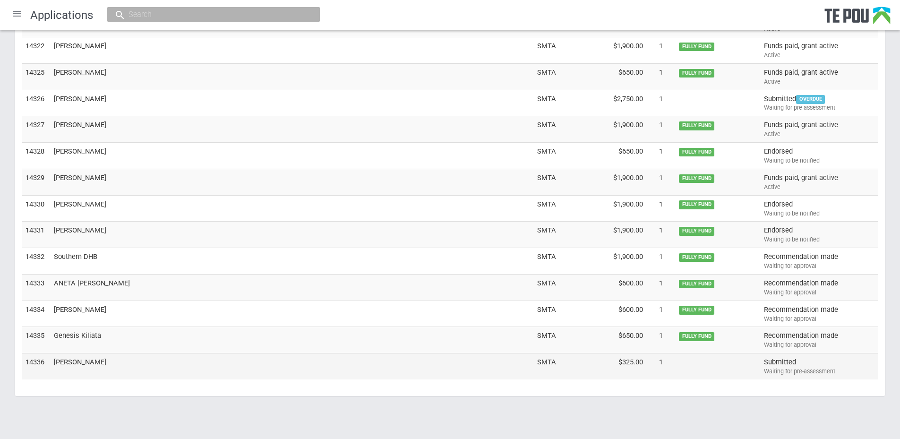
click at [82, 361] on td "Kelly Fleming" at bounding box center [291, 366] width 483 height 26
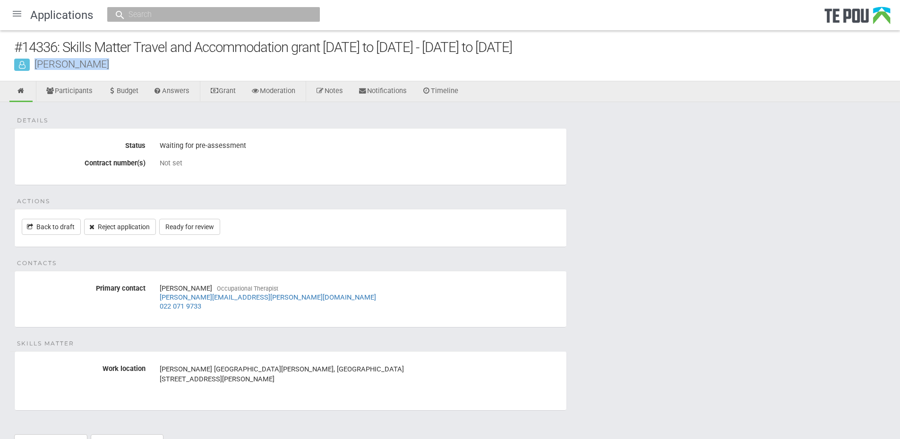
drag, startPoint x: 102, startPoint y: 64, endPoint x: 34, endPoint y: 64, distance: 68.0
click at [34, 64] on div "[PERSON_NAME]" at bounding box center [457, 64] width 886 height 10
copy div "[PERSON_NAME]"
click at [341, 173] on fieldset "Details Status Waiting for pre-assessment Contract number(s) Not set" at bounding box center [290, 156] width 553 height 57
click at [194, 224] on link "Ready for review" at bounding box center [189, 227] width 61 height 16
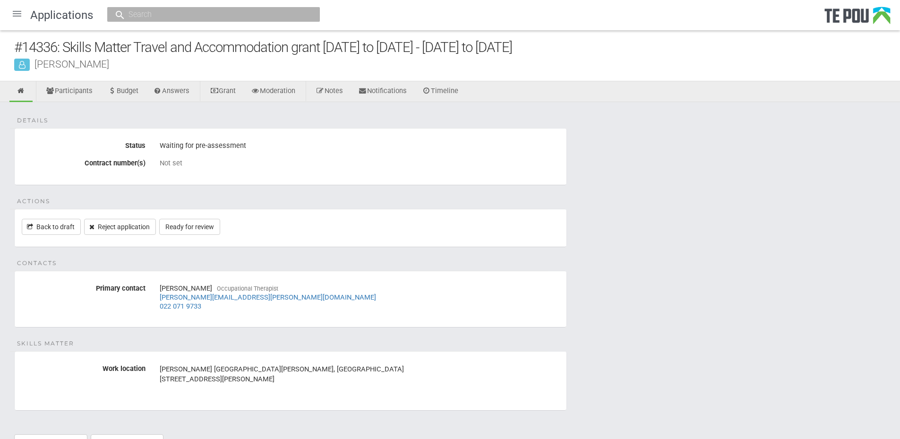
click at [148, 14] on input "text" at bounding box center [209, 14] width 166 height 10
paste input "Kelly Fleming"
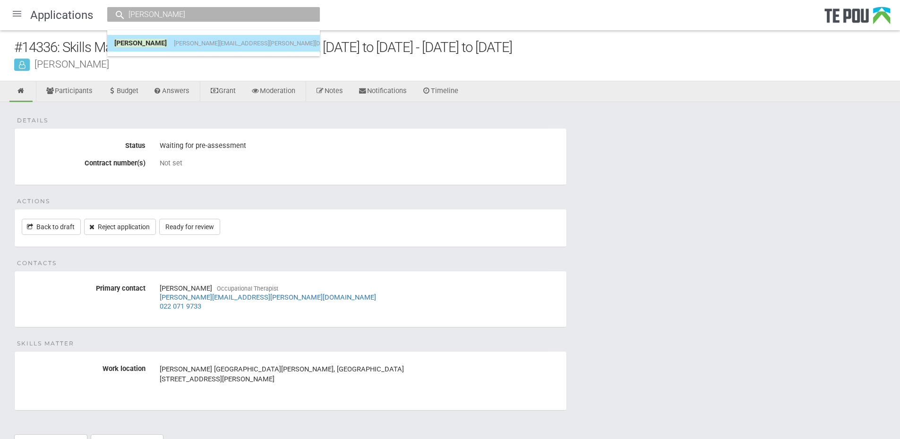
type input "Kelly Fleming"
click at [175, 40] on span "kelly.fleming@waikatodhb.health.nz" at bounding box center [267, 43] width 187 height 7
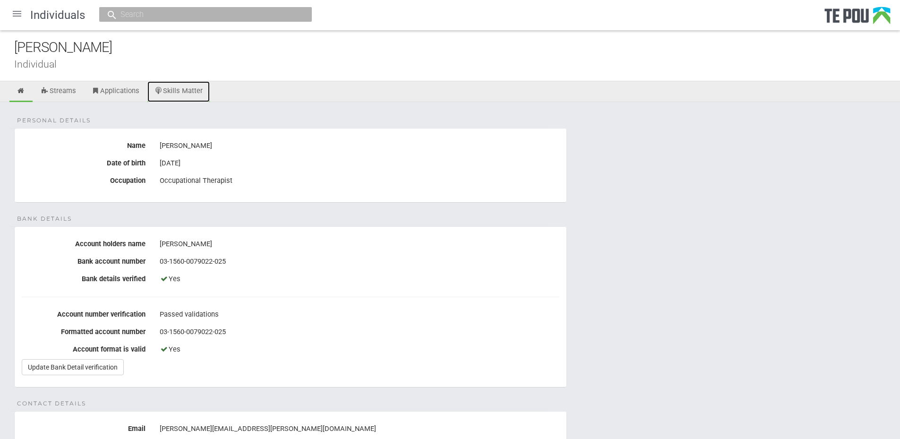
click at [203, 89] on link "Skills Matter" at bounding box center [178, 91] width 63 height 21
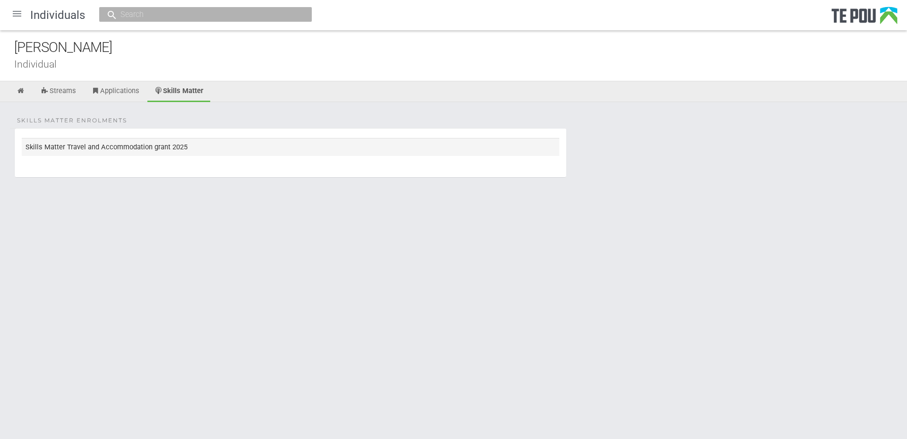
click at [168, 138] on td "Skills Matter Travel and Accommodation grant 2025" at bounding box center [291, 146] width 538 height 17
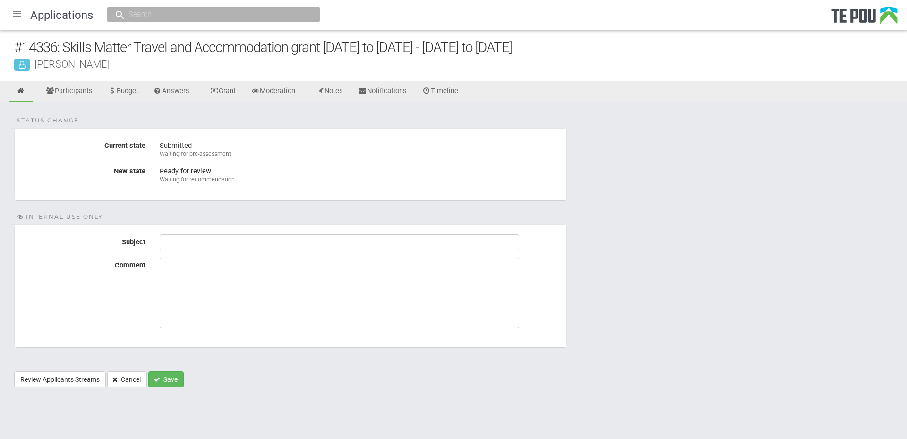
click at [172, 394] on div "Status change Current state Submitted Waiting for pre-assessment New state Read…" at bounding box center [453, 249] width 907 height 295
click at [175, 381] on button "Save" at bounding box center [165, 379] width 35 height 16
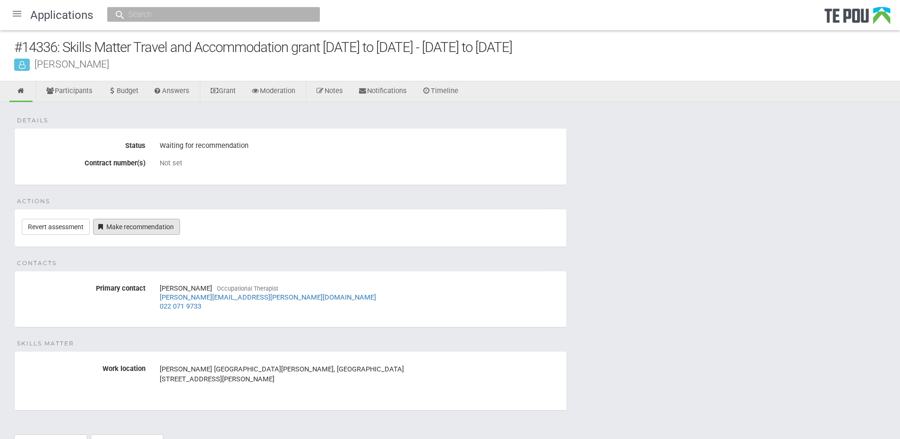
click at [151, 229] on link "Make recommendation" at bounding box center [136, 227] width 87 height 16
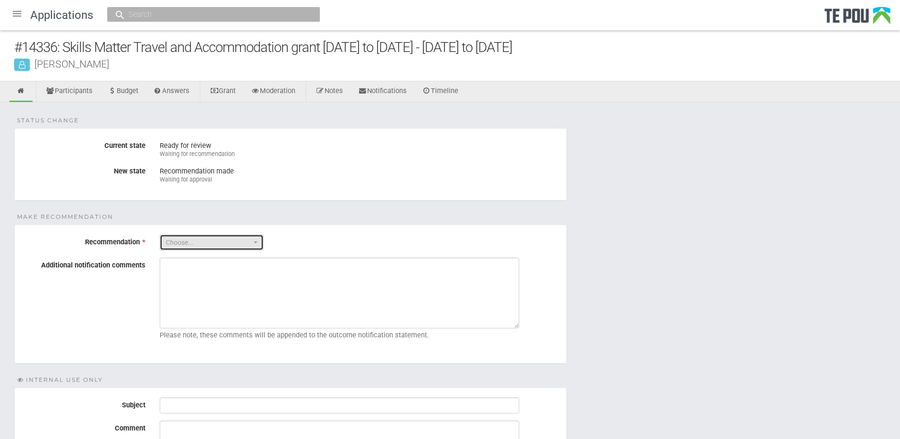
click at [218, 243] on span "Choose..." at bounding box center [209, 242] width 86 height 9
click at [607, 242] on form "Status change Current state Ready for review Waiting for recommendation New sta…" at bounding box center [450, 339] width 872 height 422
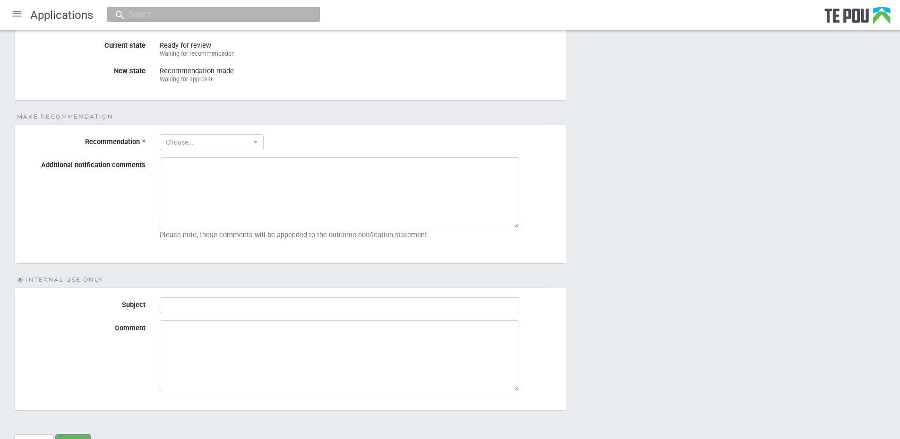
scroll to position [50, 0]
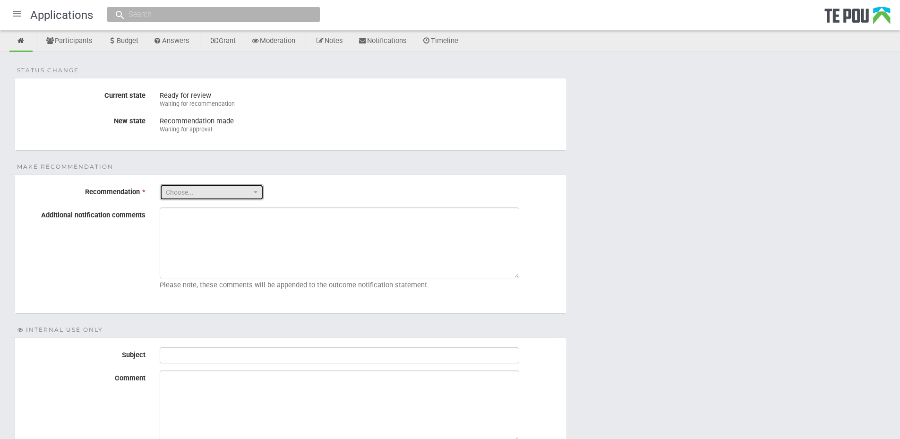
click at [228, 188] on span "Choose..." at bounding box center [209, 192] width 86 height 9
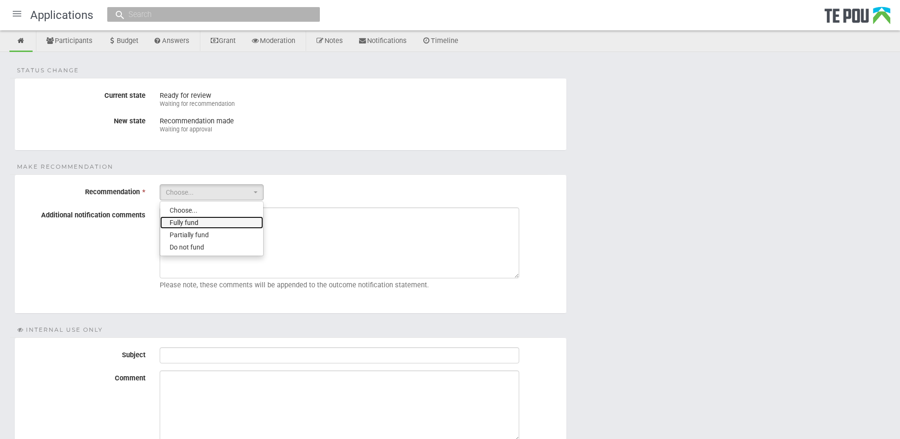
click at [227, 221] on link "Fully fund" at bounding box center [211, 222] width 103 height 12
select select "0"
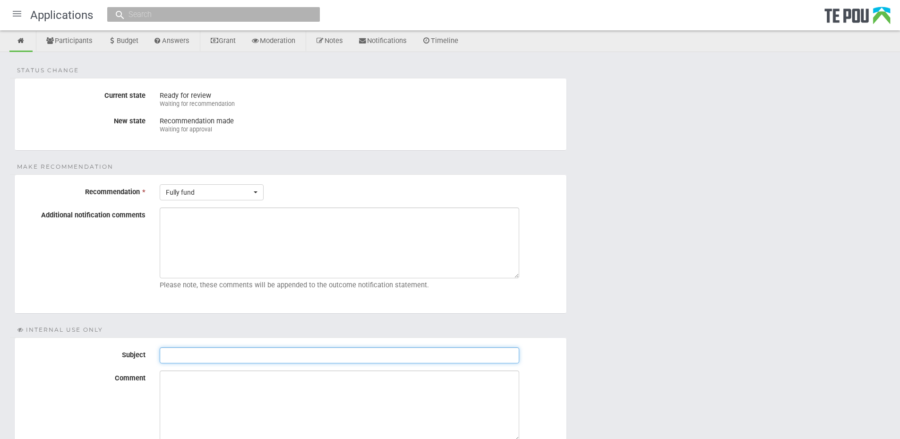
click at [224, 350] on input "Subject" at bounding box center [340, 355] width 360 height 16
click at [202, 350] on input "Subject" at bounding box center [340, 355] width 360 height 16
paste input "Pre-Assessment Notes"
type input "Pre-Assessment Notes"
click at [380, 407] on textarea "Comment" at bounding box center [340, 405] width 360 height 71
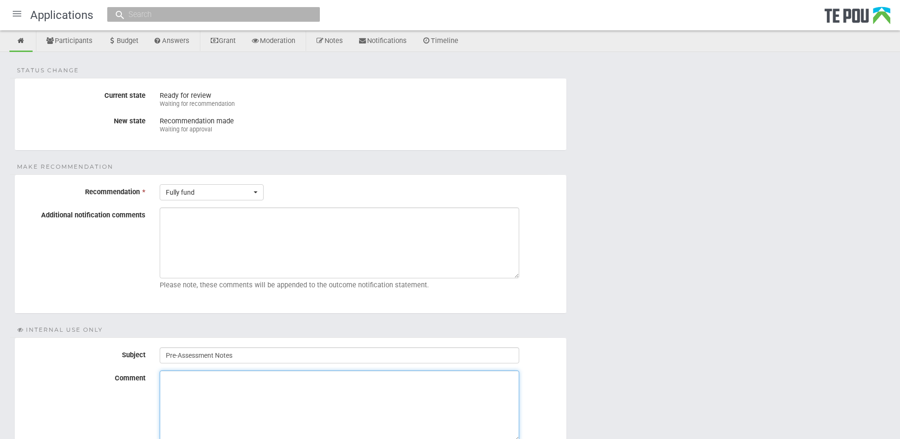
paste textarea "Applicant is included on the enrolment list, part time"
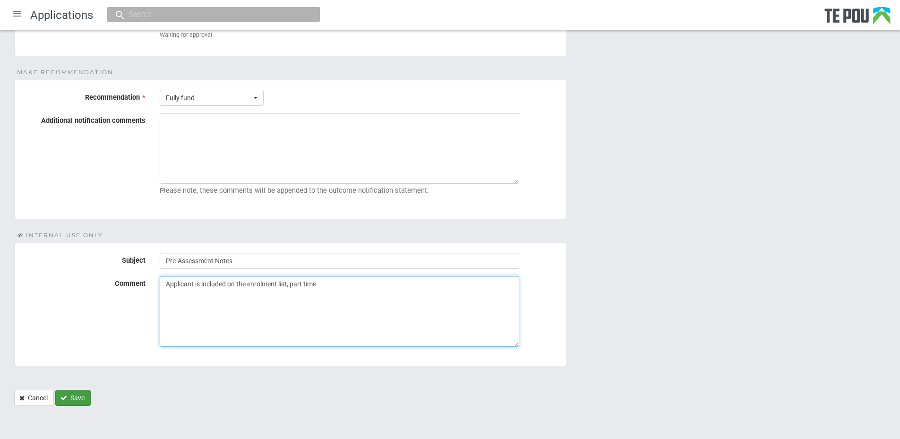
type textarea "Applicant is included on the enrolment list, part time"
click at [65, 403] on button "Save" at bounding box center [72, 398] width 35 height 16
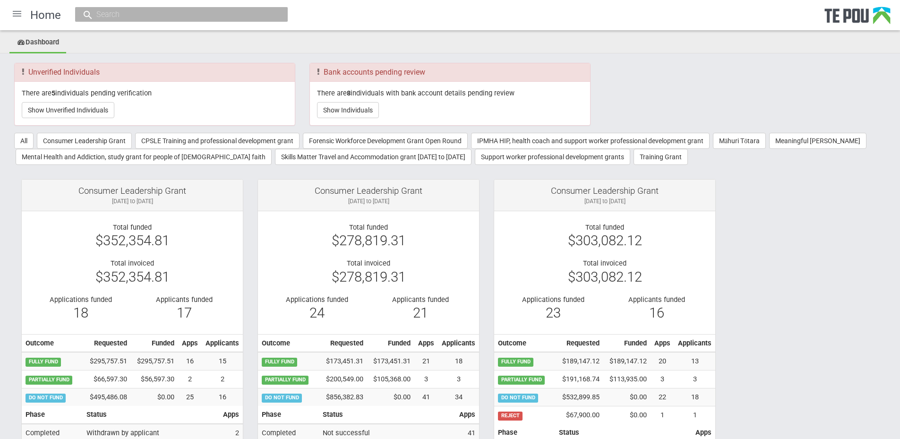
click at [16, 11] on div at bounding box center [17, 13] width 23 height 23
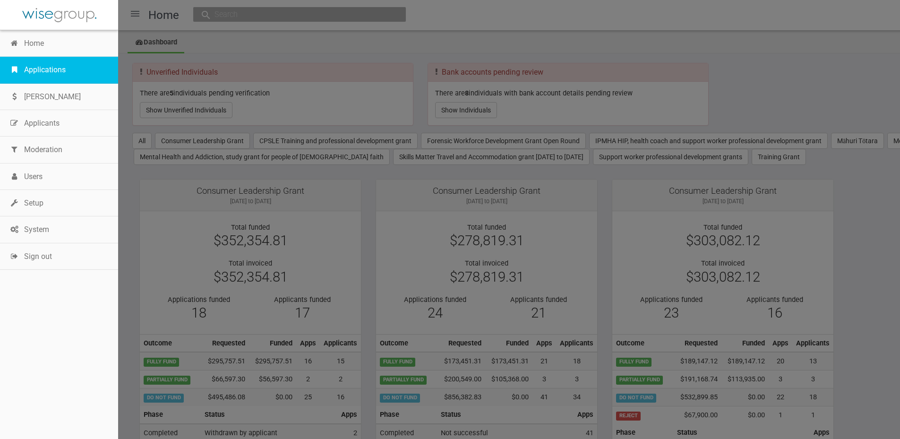
click at [32, 70] on link "Applications" at bounding box center [59, 70] width 118 height 26
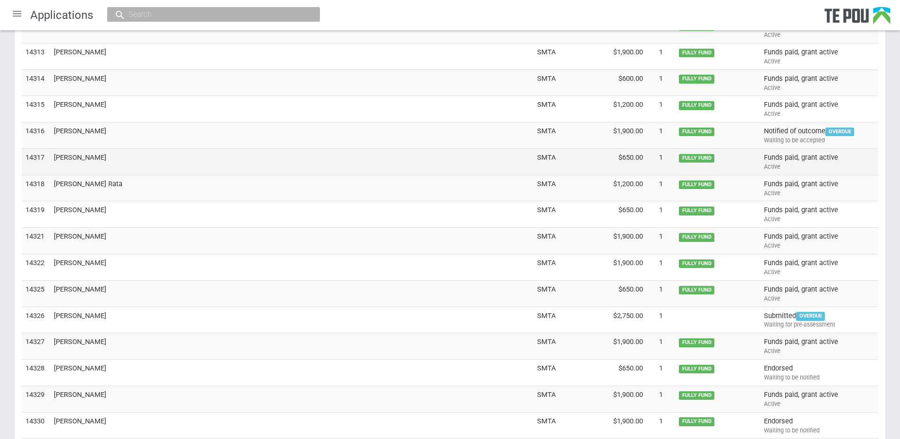
scroll to position [2628, 0]
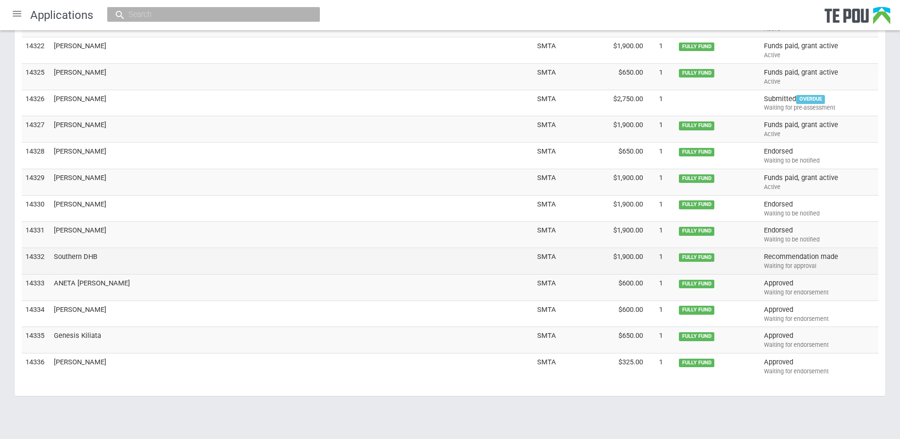
click at [89, 258] on td "Southern DHB" at bounding box center [291, 261] width 483 height 26
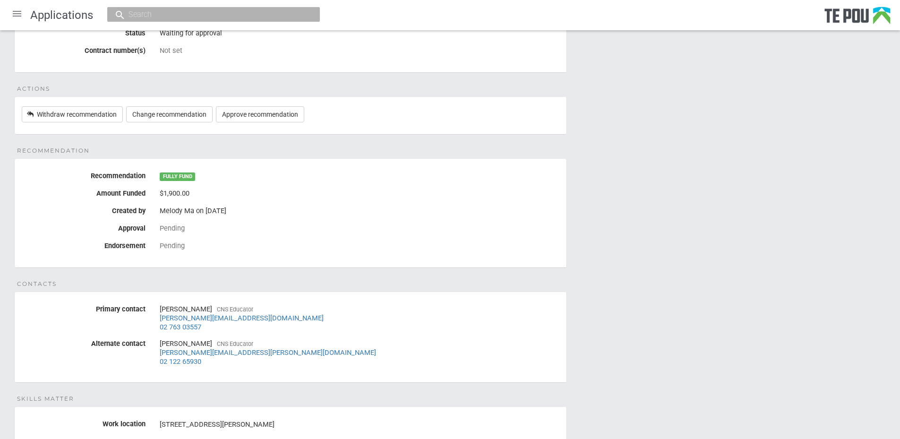
scroll to position [60, 0]
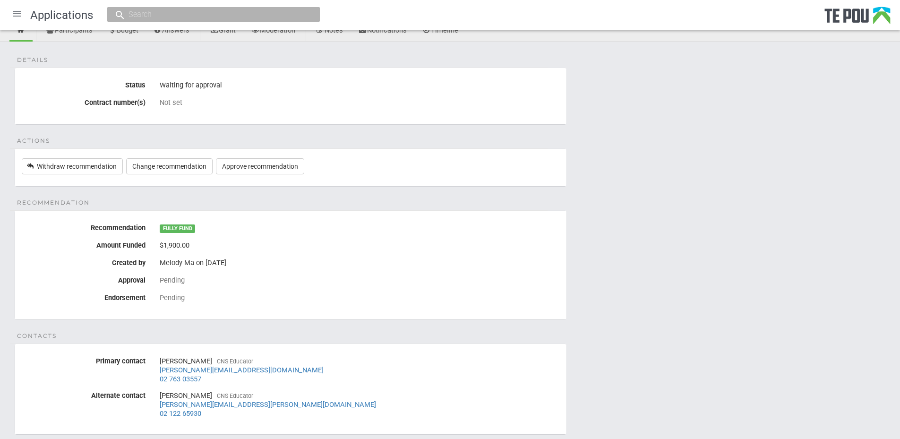
click at [171, 14] on input "text" at bounding box center [209, 14] width 166 height 10
paste input "14148"
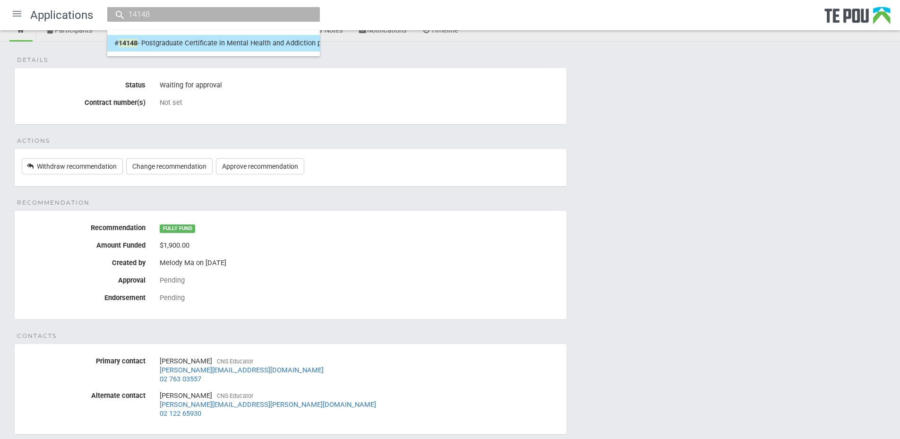
type input "14148"
click at [180, 46] on link "# 14148 - Postgraduate Certificate in Mental Health and Addiction programme Joa…" at bounding box center [213, 43] width 198 height 15
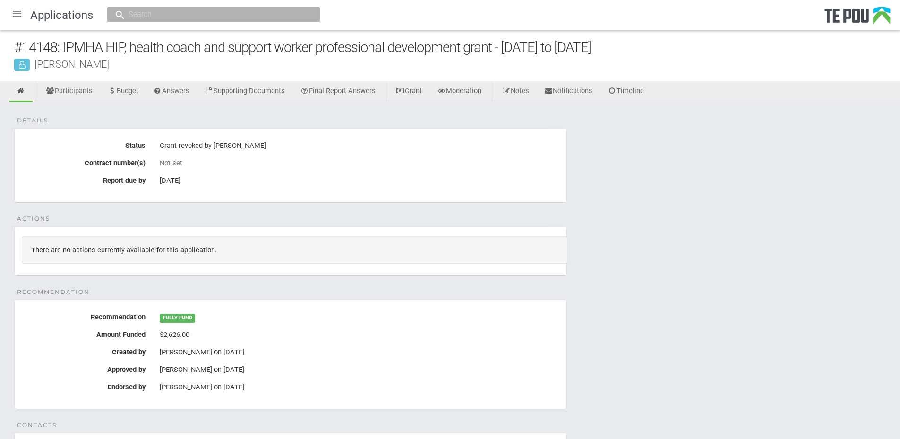
click at [703, 284] on div "Details Status Grant revoked by [PERSON_NAME] Contract number(s) Not set Report…" at bounding box center [450, 408] width 900 height 613
click at [688, 302] on div "Details Status Grant revoked by [PERSON_NAME] Contract number(s) Not set Report…" at bounding box center [450, 408] width 900 height 613
drag, startPoint x: 706, startPoint y: 207, endPoint x: 545, endPoint y: 110, distance: 188.5
click at [705, 207] on div "Details Status Grant revoked by [PERSON_NAME] Contract number(s) Not set Report…" at bounding box center [450, 408] width 900 height 613
click at [529, 86] on link "Notes" at bounding box center [516, 91] width 42 height 21
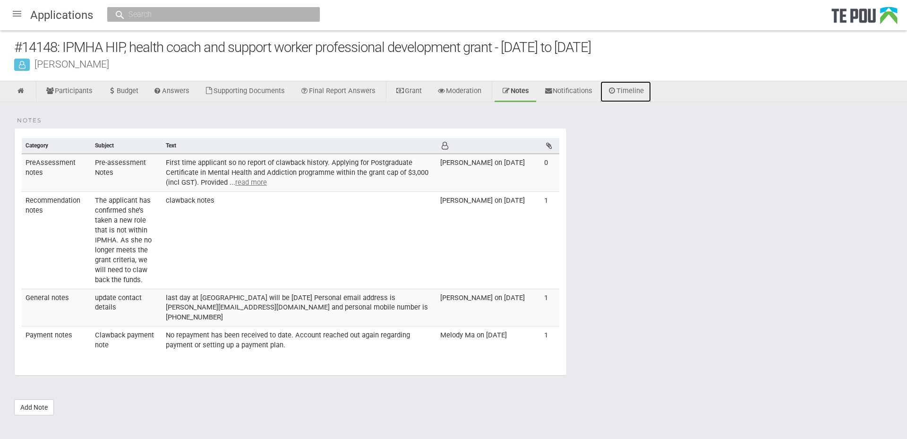
click at [648, 91] on link "Timeline" at bounding box center [626, 91] width 51 height 21
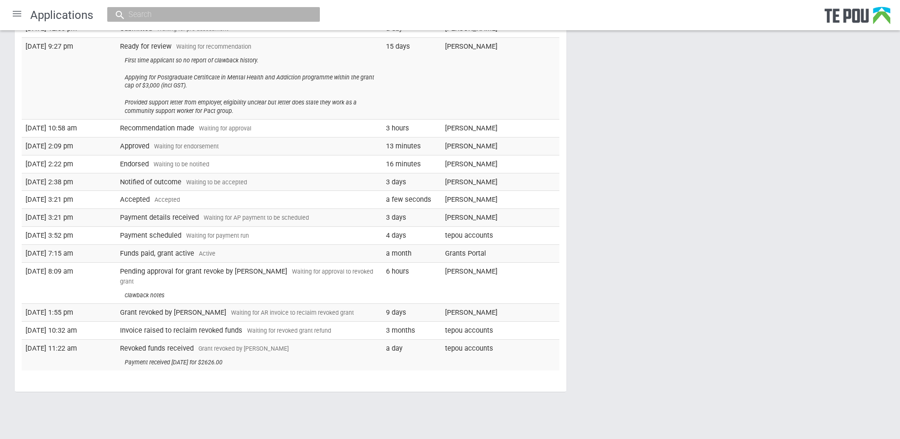
scroll to position [105, 0]
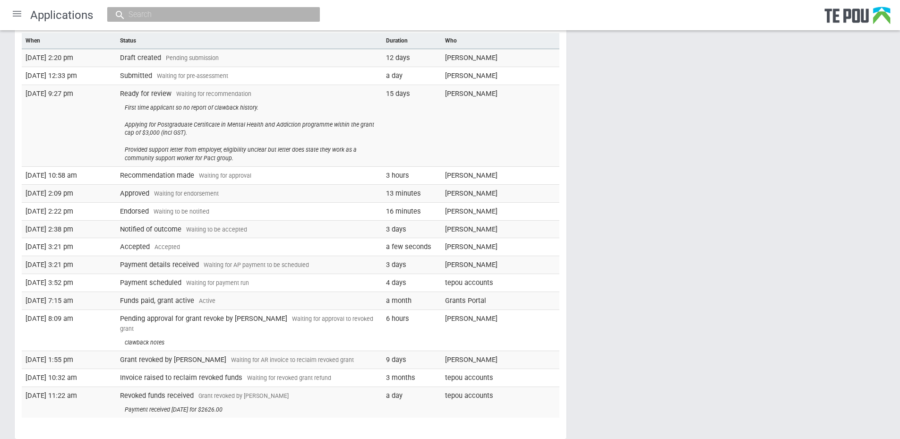
click at [763, 339] on div "Timeline When Status Duration Who 14 Feb 2025 2:20 pm Draft created Pending sub…" at bounding box center [450, 234] width 900 height 475
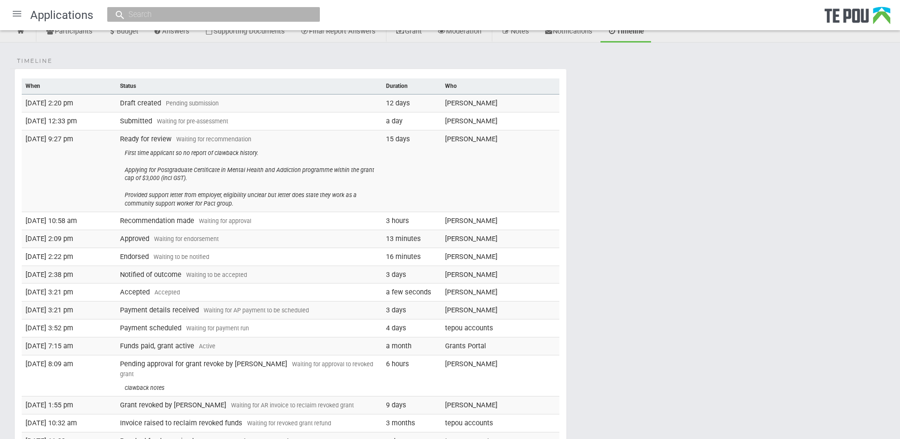
scroll to position [0, 0]
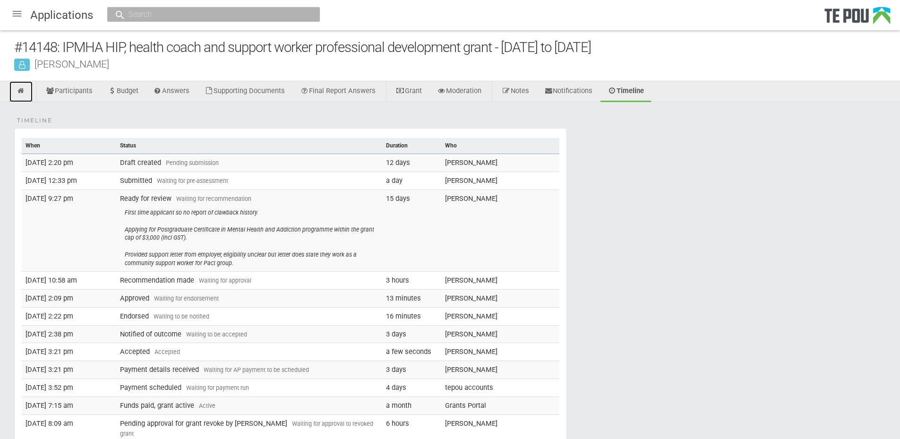
click at [24, 89] on icon at bounding box center [21, 90] width 9 height 7
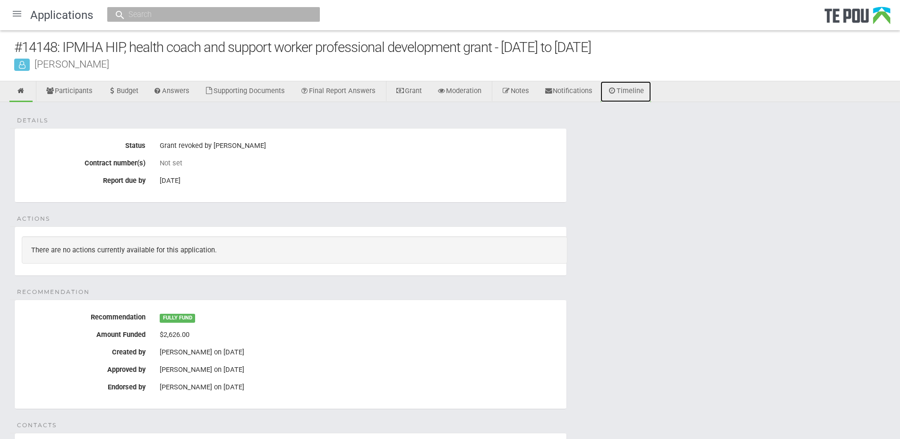
click at [633, 91] on link "Timeline" at bounding box center [626, 91] width 51 height 21
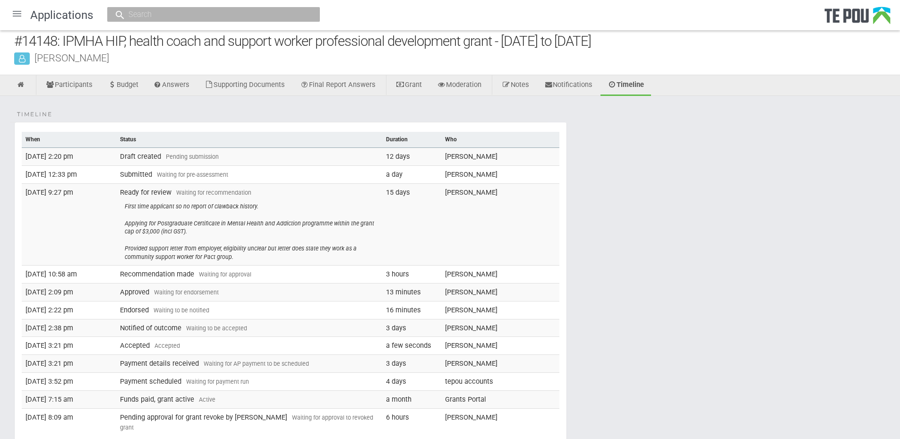
scroll to position [152, 0]
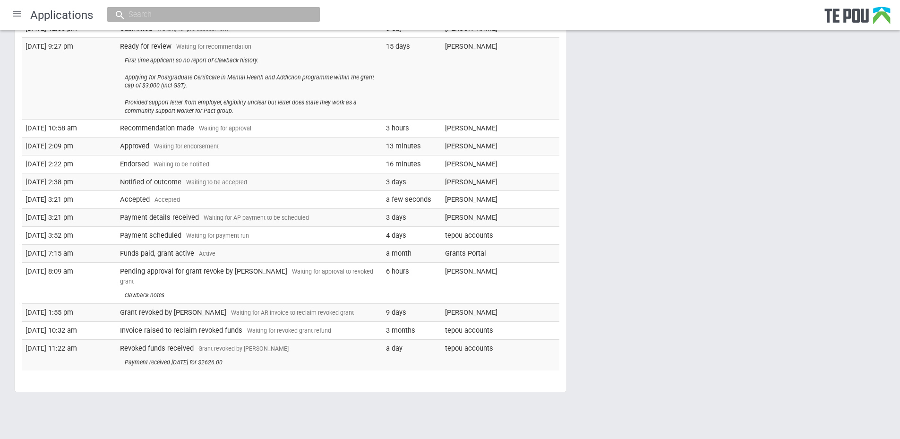
drag, startPoint x: 238, startPoint y: 353, endPoint x: 112, endPoint y: 335, distance: 127.4
click at [112, 339] on tr "20 Aug 2025 11:22 am Revoked funds received Grant revoked by Te Pou Payment rec…" at bounding box center [291, 354] width 538 height 31
copy tr "Revoked funds received Grant revoked by Te Pou Payment received 18/08/25 for $2…"
click at [582, 358] on div "Timeline When Status Duration Who 14 Feb 2025 2:20 pm Draft created Pending sub…" at bounding box center [450, 187] width 900 height 475
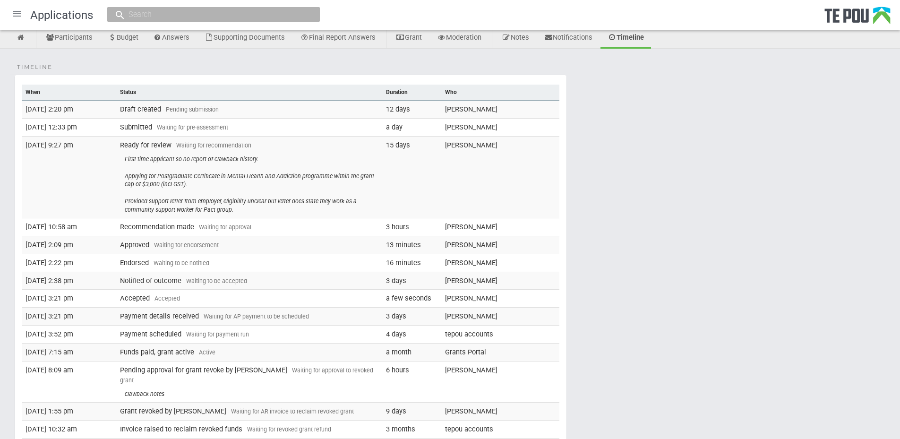
scroll to position [0, 0]
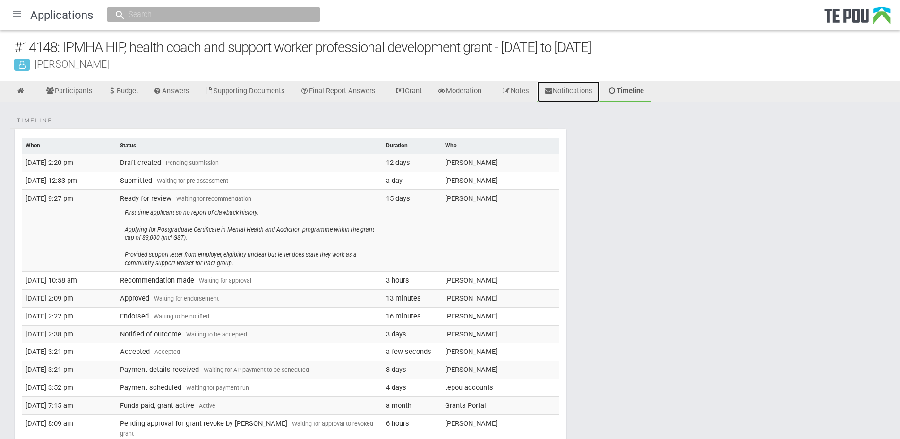
click at [553, 91] on icon at bounding box center [548, 90] width 9 height 7
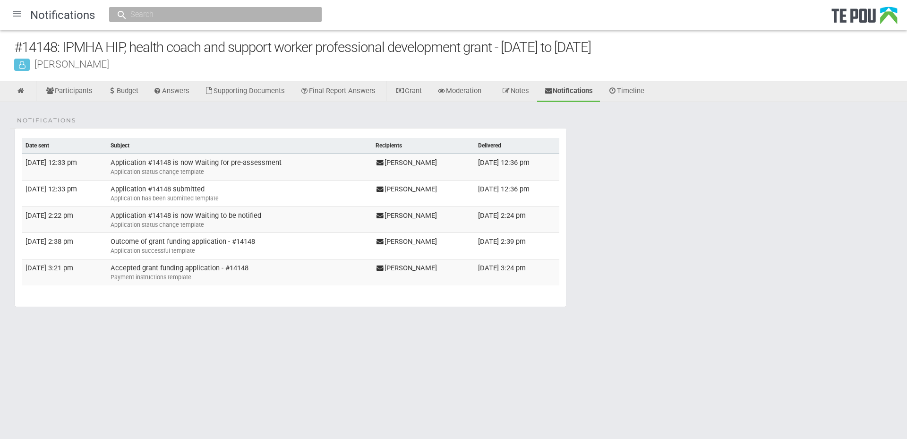
click at [537, 94] on li "Notes" at bounding box center [516, 91] width 43 height 21
click at [530, 94] on link "Notes" at bounding box center [516, 91] width 42 height 21
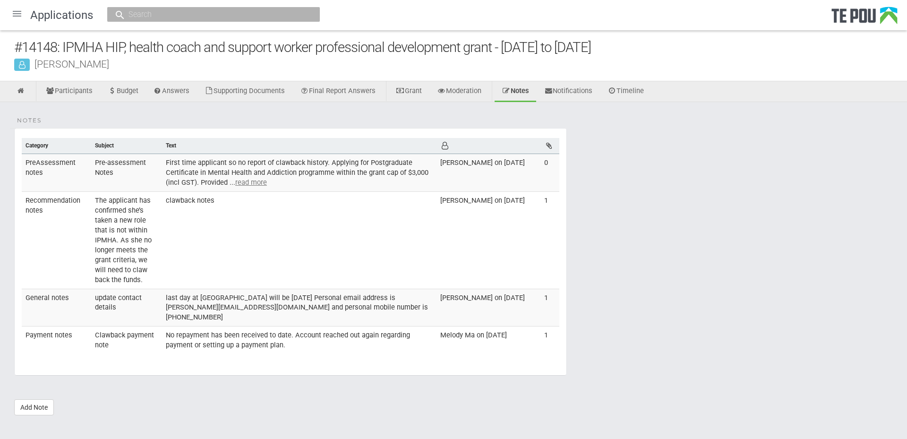
click at [412, 375] on div "Notes Category Subject Text [DEMOGRAPHIC_DATA] notes Pre-assessment Notes First…" at bounding box center [453, 263] width 907 height 323
click at [574, 333] on div "Notes Category Subject Text [DEMOGRAPHIC_DATA] notes Pre-assessment Notes First…" at bounding box center [453, 263] width 907 height 323
click at [307, 389] on div "Notes Category Subject Text [DEMOGRAPHIC_DATA] notes Pre-assessment Notes First…" at bounding box center [453, 263] width 907 height 323
click at [295, 379] on div "Notes Category Subject Text [DEMOGRAPHIC_DATA] notes Pre-assessment Notes First…" at bounding box center [453, 263] width 907 height 323
click at [707, 395] on div "Notes Category Subject Text [DEMOGRAPHIC_DATA] notes Pre-assessment Notes First…" at bounding box center [453, 263] width 907 height 323
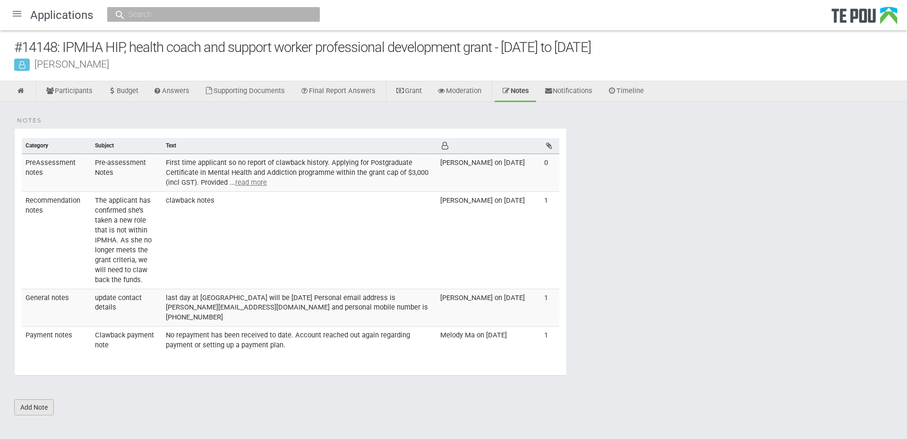
click at [40, 399] on link "Add Note" at bounding box center [34, 407] width 40 height 16
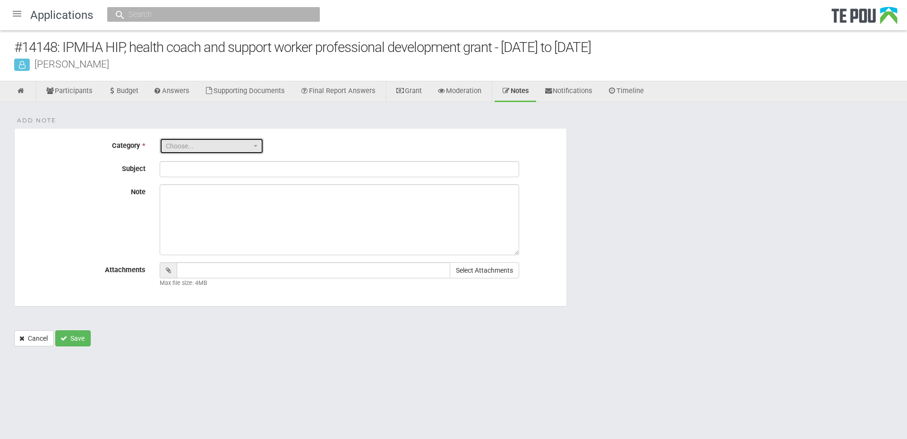
click at [199, 140] on button "Choose..." at bounding box center [212, 146] width 104 height 16
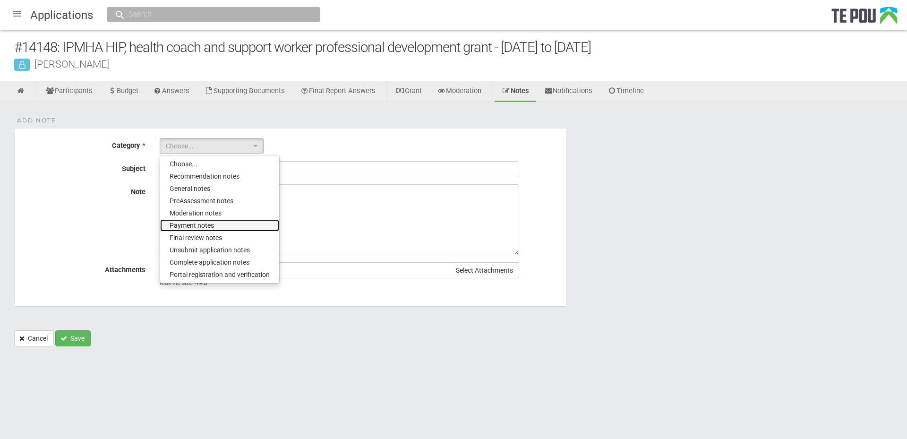
click at [235, 222] on link "Payment notes" at bounding box center [219, 225] width 119 height 12
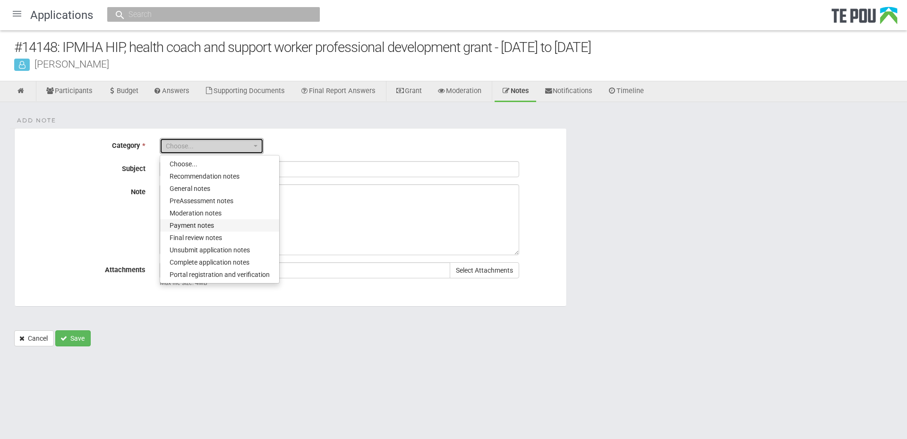
select select "5"
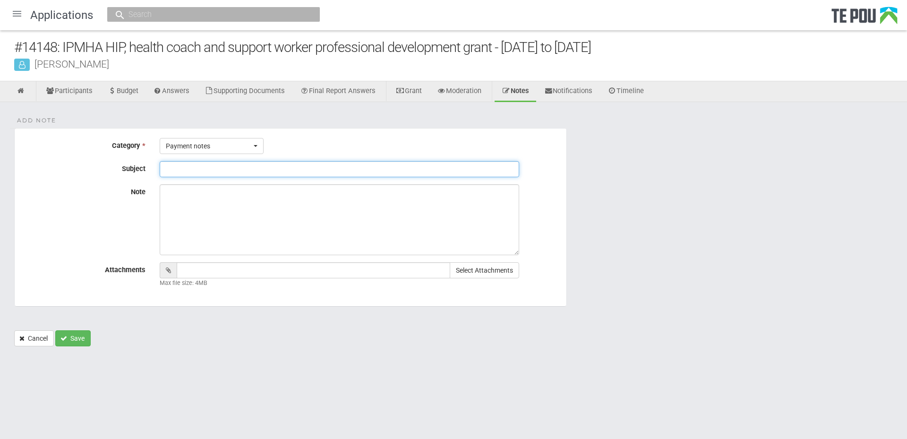
click at [227, 168] on input "Subject" at bounding box center [340, 169] width 360 height 16
click at [462, 395] on html "Home Applications [PERSON_NAME] Applicants Organisations Individuals Moderation…" at bounding box center [453, 219] width 907 height 439
click at [219, 171] on input "Subject" at bounding box center [340, 169] width 360 height 16
paste input "Clawback payment note"
type input "Clawback payment note"
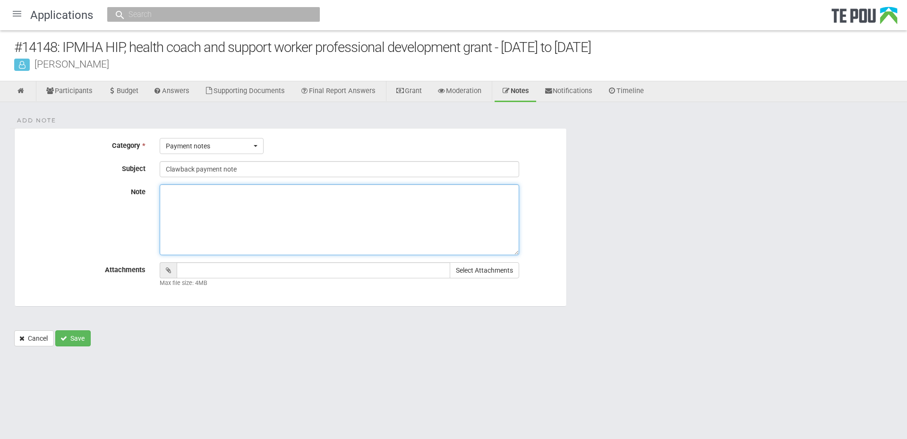
click at [241, 226] on textarea "Note" at bounding box center [340, 219] width 360 height 71
click at [282, 228] on textarea "Note" at bounding box center [340, 219] width 360 height 71
paste textarea "Revoked funds received Payment received [DATE] for $2626.00"
click at [424, 229] on textarea "Revoked funds received Payment received [DATE] for $2626.00" at bounding box center [340, 219] width 360 height 71
click at [275, 230] on textarea "Revoked funds received Payment received [DATE] for $2626.00" at bounding box center [340, 219] width 360 height 71
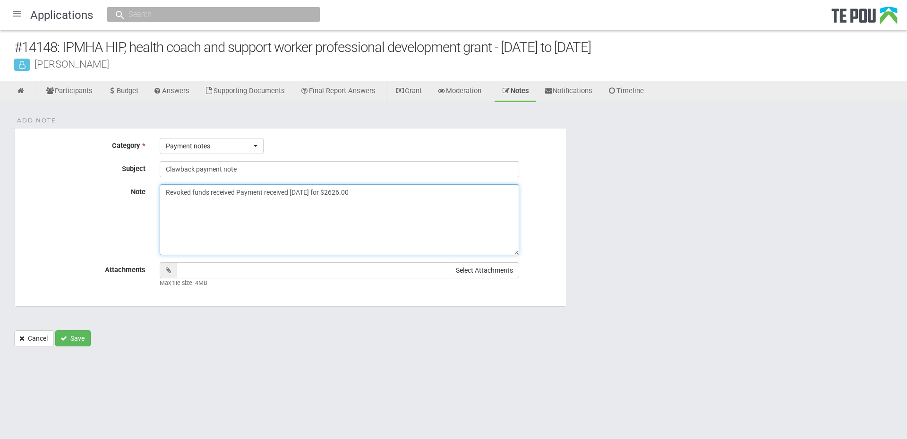
click at [428, 216] on textarea "Revoked funds received Payment received 18/08/25 for $2626.00" at bounding box center [340, 219] width 360 height 71
type textarea "Revoked funds received Payment received 18/08/25 for $2626.00"
click at [320, 230] on textarea "Revoked funds received Payment received 18/08/25 for $2626.00" at bounding box center [340, 219] width 360 height 71
click at [479, 273] on button "Select Attachments" at bounding box center [484, 270] width 69 height 16
type input "C:\fakepath\14184.pdf"
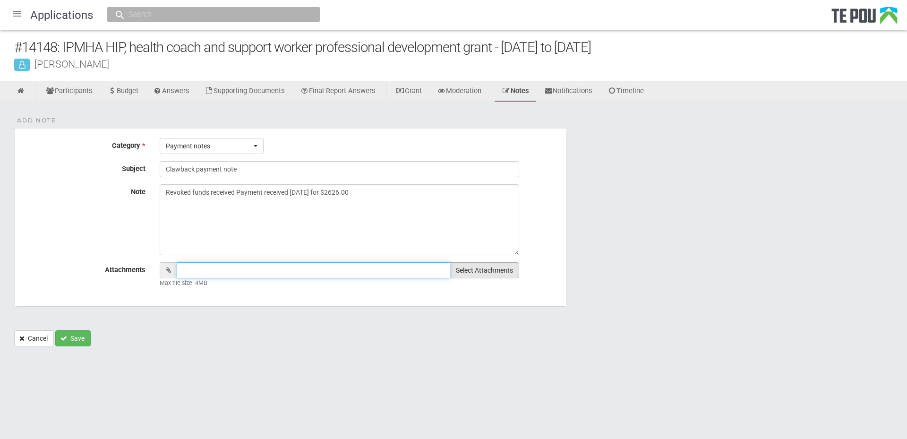
type input "14184.pdf"
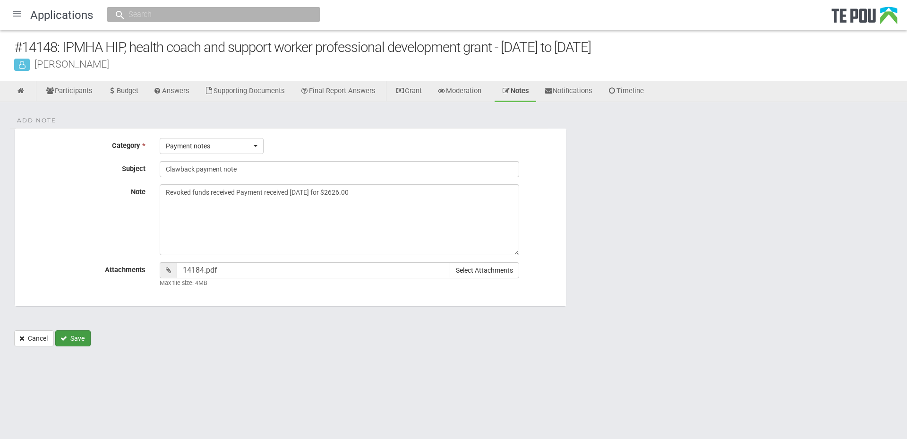
click at [83, 340] on button "Save" at bounding box center [72, 338] width 35 height 16
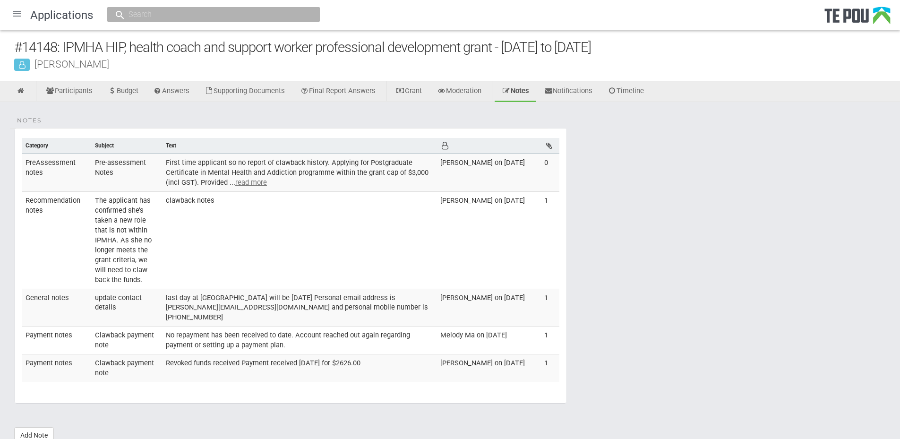
drag, startPoint x: 656, startPoint y: 278, endPoint x: 643, endPoint y: 238, distance: 42.7
click at [656, 277] on div "Notes Category Subject Text [DEMOGRAPHIC_DATA] notes Pre-assessment Notes First…" at bounding box center [450, 277] width 900 height 351
click at [591, 259] on div "Notes Category Subject Text [DEMOGRAPHIC_DATA] notes Pre-assessment Notes First…" at bounding box center [450, 277] width 900 height 351
